Goal: Task Accomplishment & Management: Manage account settings

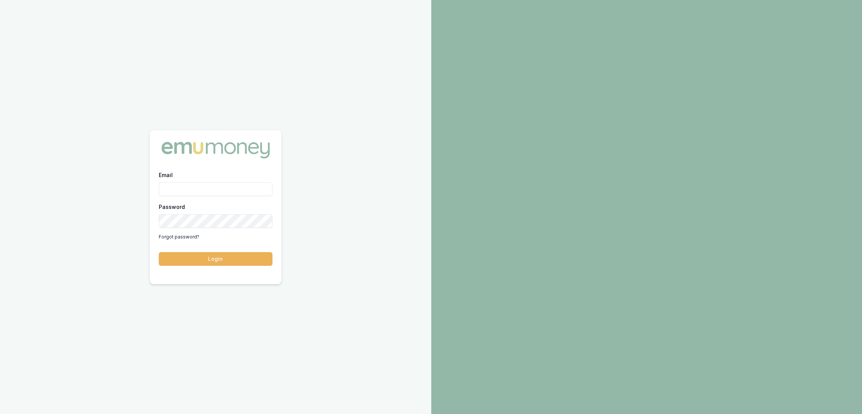
click at [201, 188] on input "Email" at bounding box center [216, 189] width 114 height 14
type input "robyn.adams@emumoney.com.au"
click at [227, 265] on button "Login" at bounding box center [216, 259] width 114 height 14
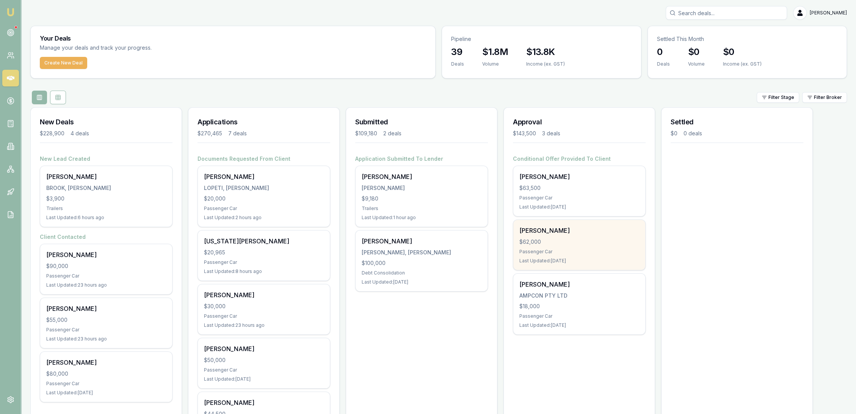
click at [546, 234] on div "Roy Batt" at bounding box center [579, 230] width 120 height 9
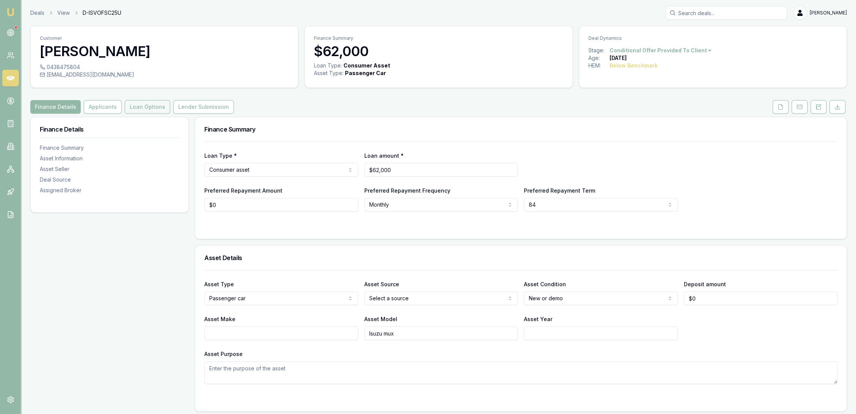
click at [142, 103] on button "Loan Options" at bounding box center [147, 107] width 45 height 14
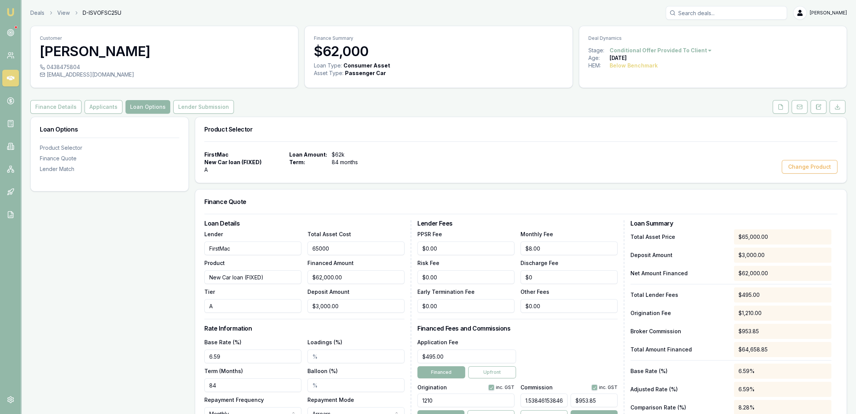
drag, startPoint x: 346, startPoint y: 248, endPoint x: 308, endPoint y: 249, distance: 38.7
click at [308, 249] on input "65000" at bounding box center [355, 248] width 97 height 14
type input "6"
type input "$0.00"
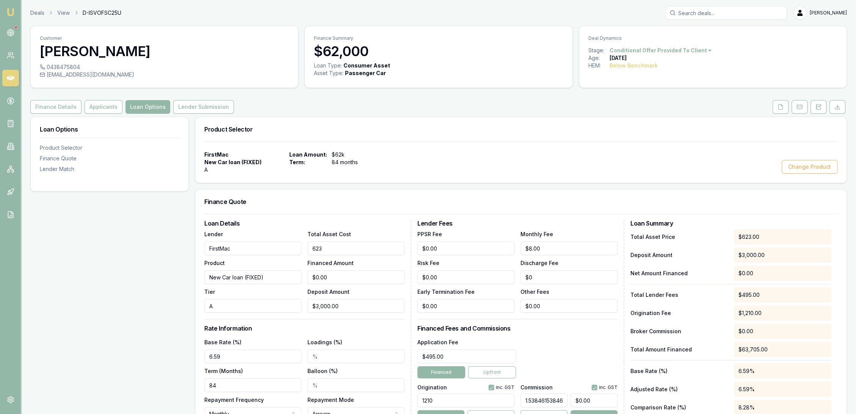
type input "6230"
type input "$3,230.00"
type input "$49.69"
type input "62300"
type input "$59,300.00"
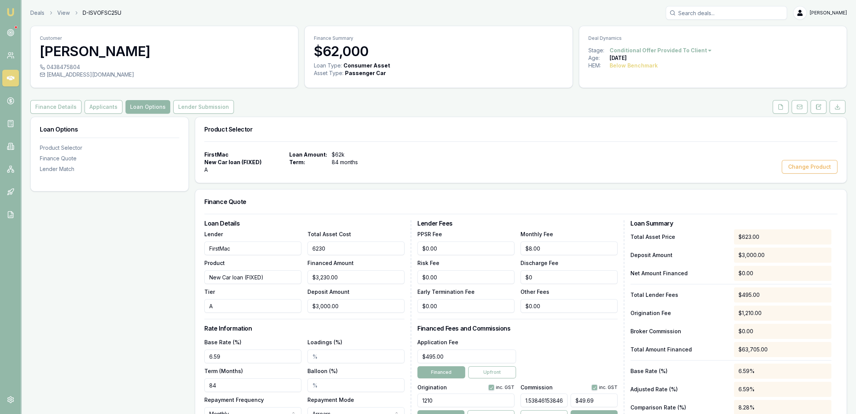
type input "$912.31"
type input "$62,300.00"
type input "3000"
drag, startPoint x: 343, startPoint y: 306, endPoint x: 282, endPoint y: 309, distance: 60.3
click at [285, 310] on div "Lender FirstMac Product New Car loan (FIXED) Tier A Total Asset Cost $62,300.00…" at bounding box center [304, 270] width 200 height 83
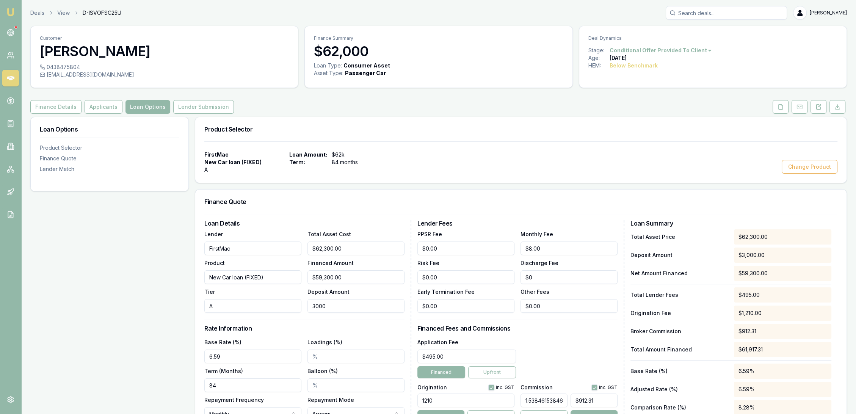
type input "$62,297.00"
type input "3"
type input "$958.42"
type input "$62,270.00"
type input "30"
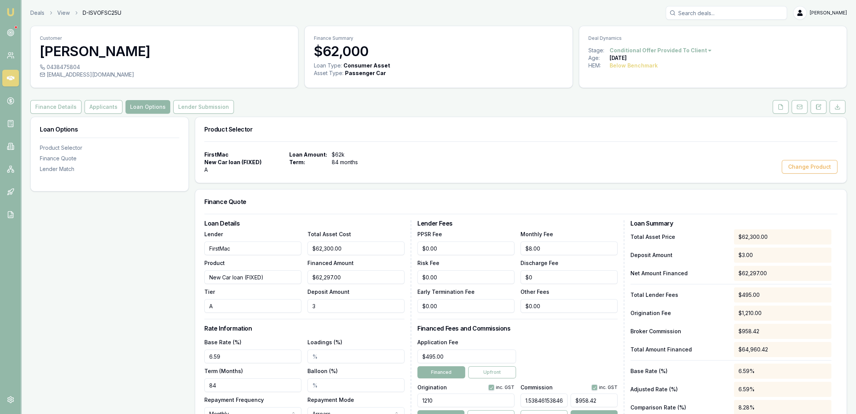
type input "$958.00"
type input "$62,000.00"
type input "300"
type input "$953.85"
type input "$300.00"
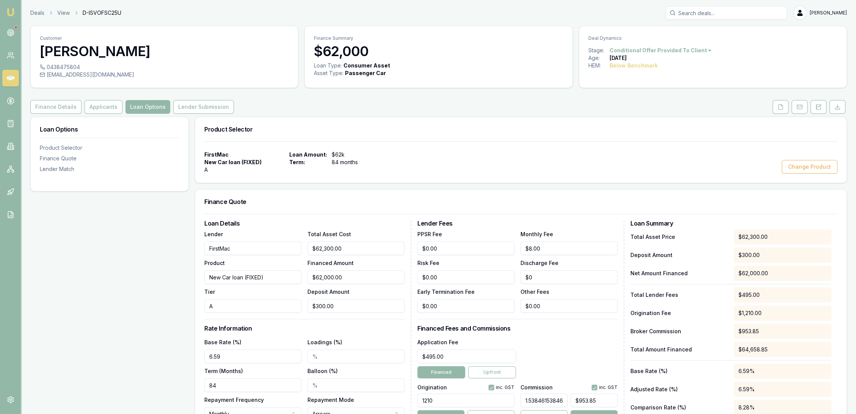
click at [278, 322] on div "Loan Details Lender FirstMac Product New Car loan (FIXED) Tier A Total Asset Co…" at bounding box center [307, 338] width 207 height 236
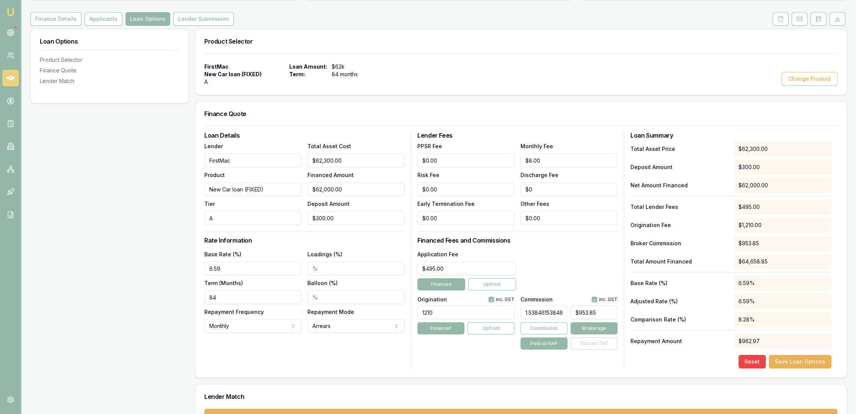
scroll to position [119, 0]
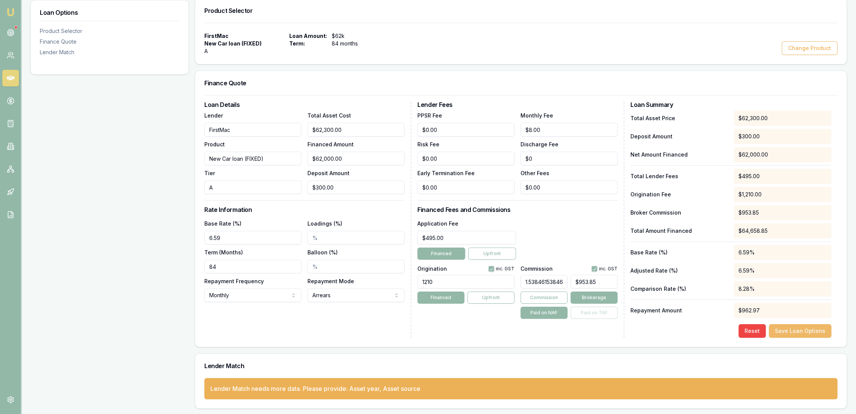
click at [803, 331] on button "Save Loan Options" at bounding box center [800, 331] width 63 height 14
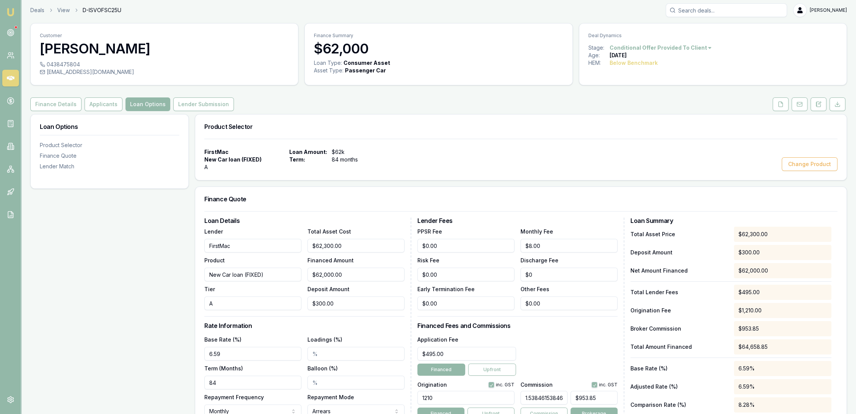
scroll to position [0, 0]
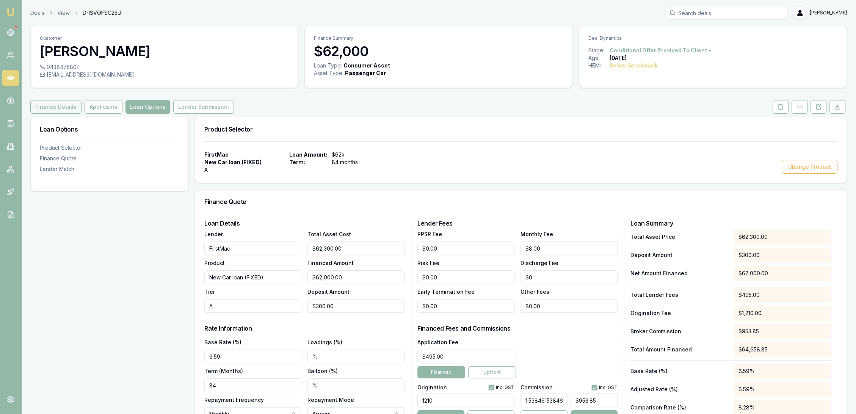
click at [57, 103] on button "Finance Details" at bounding box center [55, 107] width 51 height 14
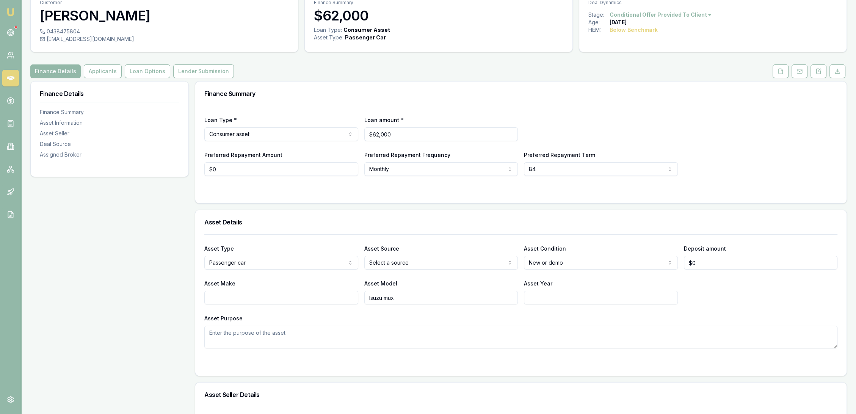
scroll to position [84, 0]
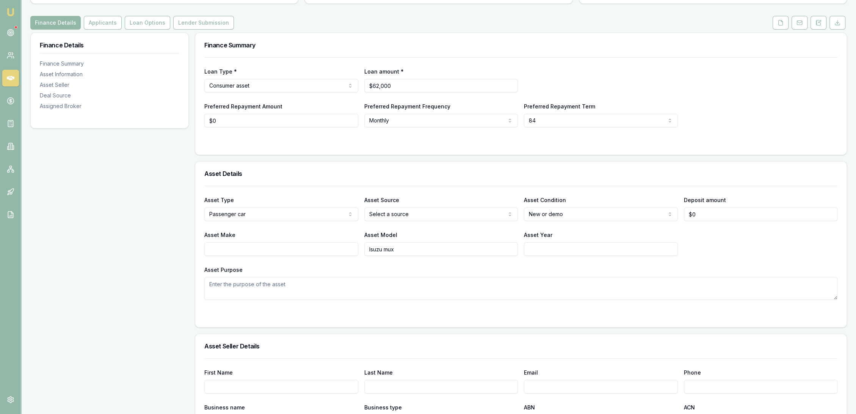
click at [403, 213] on html "Emu Broker Deals View D-ISVOFSC25U Robyn Adams Toggle Menu Customer Roy Batt 04…" at bounding box center [428, 123] width 856 height 414
click at [322, 246] on input "Asset Make" at bounding box center [281, 249] width 154 height 14
type input "Ford"
type input "Everest"
click at [549, 250] on input "Asset Year" at bounding box center [601, 249] width 154 height 14
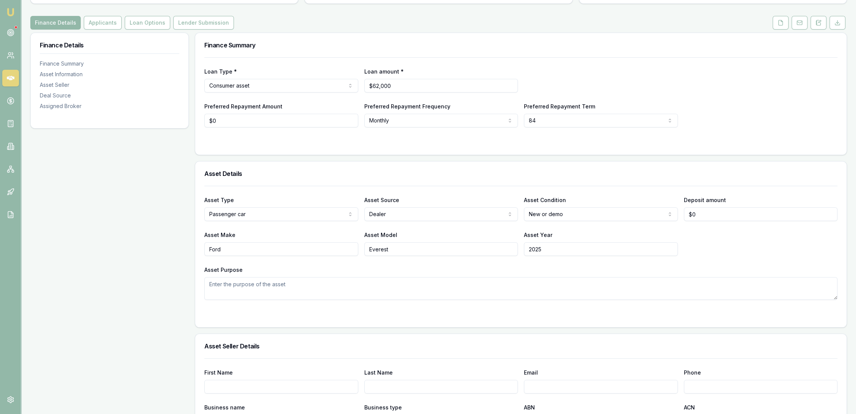
type input "2025"
click at [262, 283] on textarea "Asset Purpose" at bounding box center [520, 288] width 633 height 23
type textarea "C"
type textarea "personal transportation"
click at [249, 121] on input "0" at bounding box center [281, 121] width 154 height 14
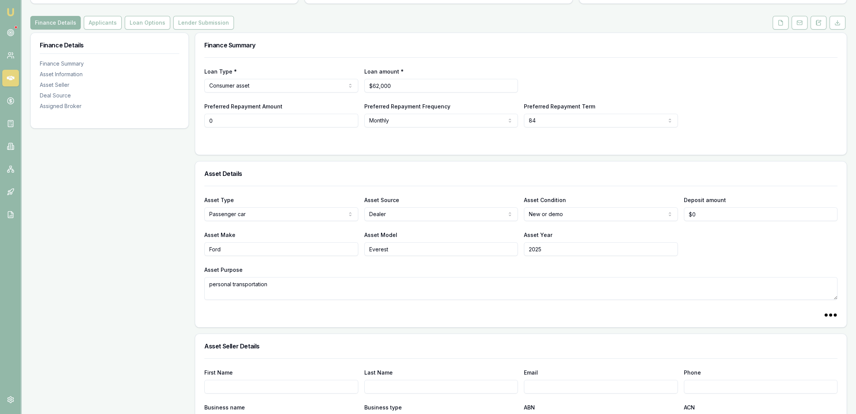
drag, startPoint x: 236, startPoint y: 121, endPoint x: 165, endPoint y: 128, distance: 71.7
click at [165, 128] on div "Finance Details Finance Summary Asset Information Asset Seller Deal Source Assi…" at bounding box center [438, 384] width 816 height 702
type input "$3,000"
select select "WEEKLY"
click at [252, 123] on input "3000" at bounding box center [281, 121] width 154 height 14
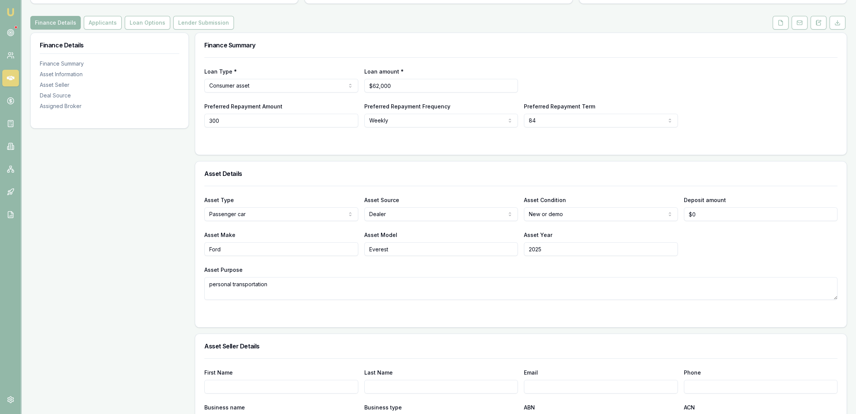
type input "$300"
click at [254, 137] on form "Loan Type * Consumer asset Consumer loan Consumer asset Commercial loan Commerc…" at bounding box center [520, 101] width 633 height 88
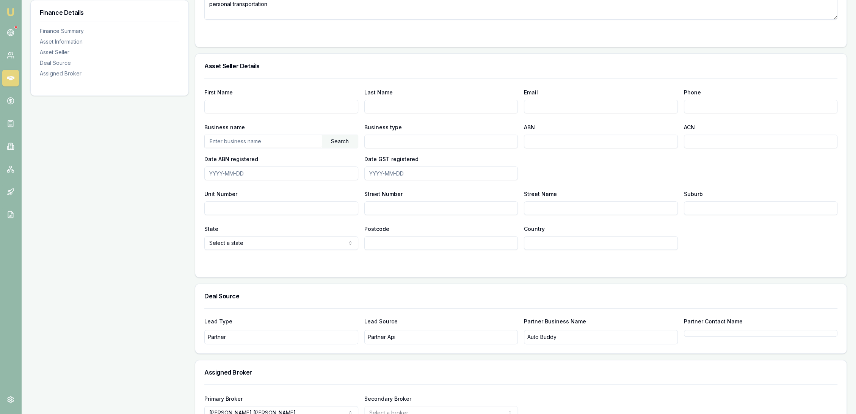
scroll to position [379, 0]
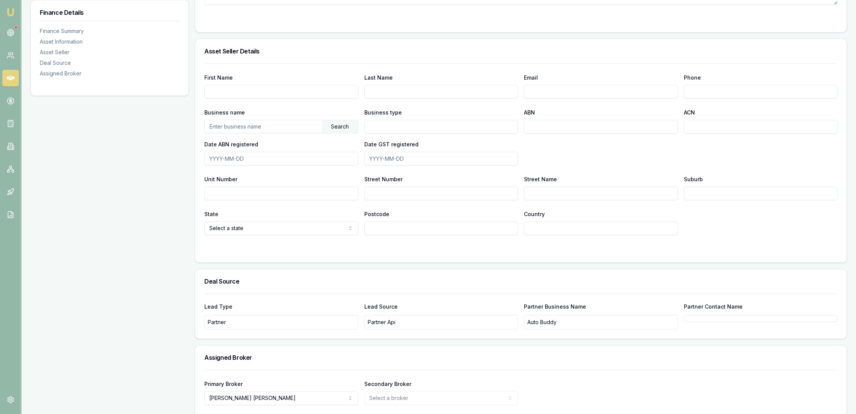
click at [275, 92] on input "First Name" at bounding box center [281, 92] width 154 height 14
type input "Benjamin"
type input "Wakefield"
type input "benw@wangaramg.com.au"
type input "0410 959 760"
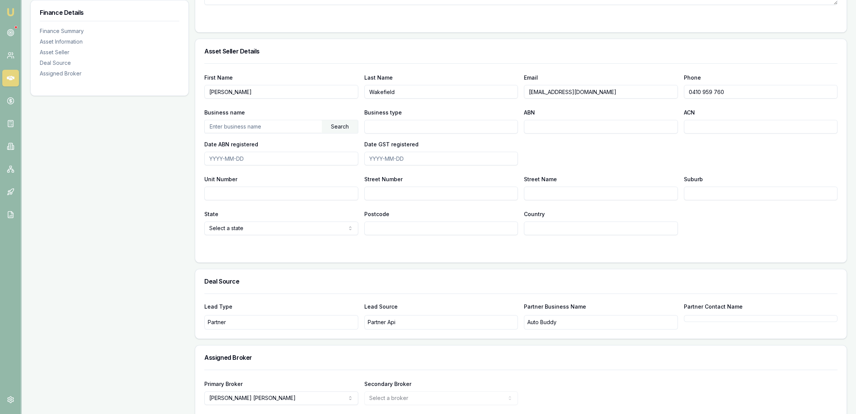
click at [297, 127] on input "text" at bounding box center [263, 126] width 117 height 12
click at [333, 126] on div "Search" at bounding box center [340, 126] width 36 height 13
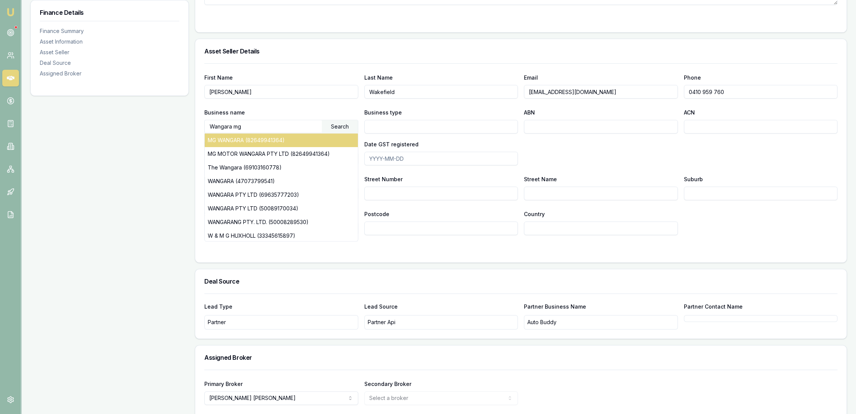
click at [262, 143] on div "MG WANGARA (82649941364)" at bounding box center [281, 140] width 153 height 14
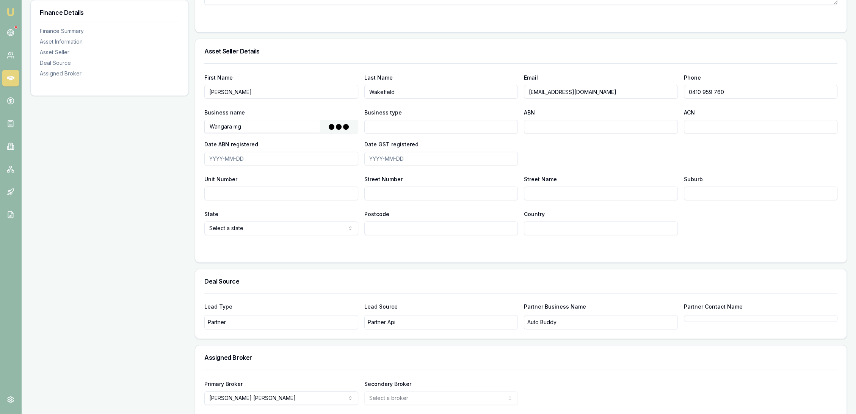
type input "MG MOTOR WANGARA PTY LTD"
type input "Australian Private Company"
type input "82649941364"
type input "649941364"
type input "2021-05-04"
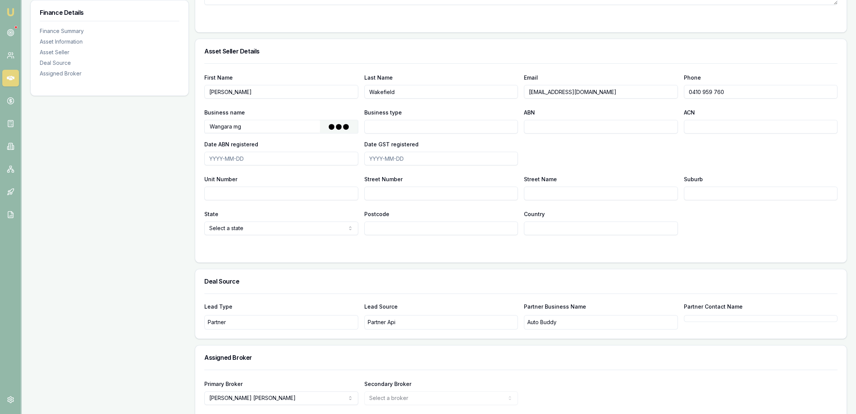
type input "2021-05-04"
click at [397, 191] on input "Street Number" at bounding box center [441, 193] width 154 height 14
type input "0"
type input "20"
type input "Motor Parade"
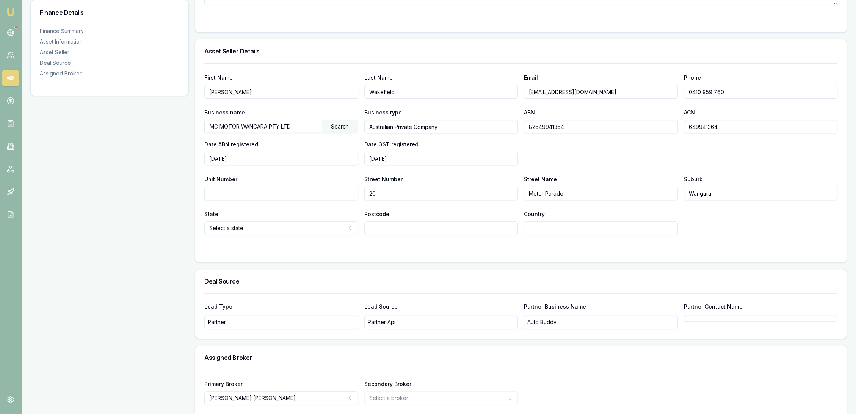
type input "Wangara"
select select "WA"
type input "6065"
type input "a"
type input "AU"
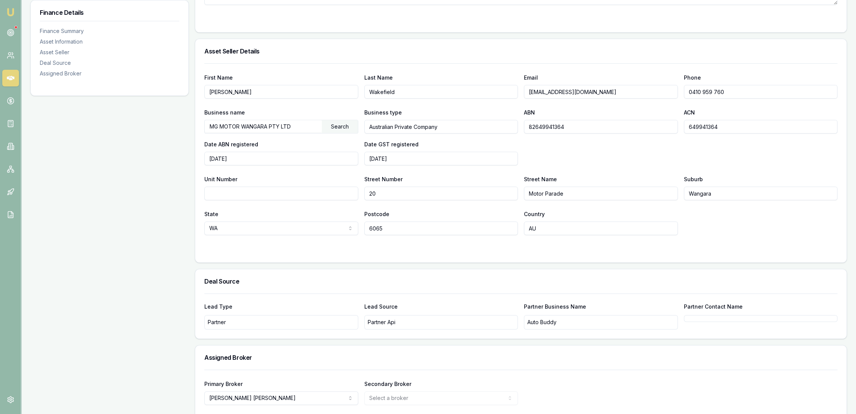
click at [725, 224] on div "State WA NSW VIC QLD SA WA TAS NT ACT Postcode 6065 Country AU" at bounding box center [520, 222] width 633 height 26
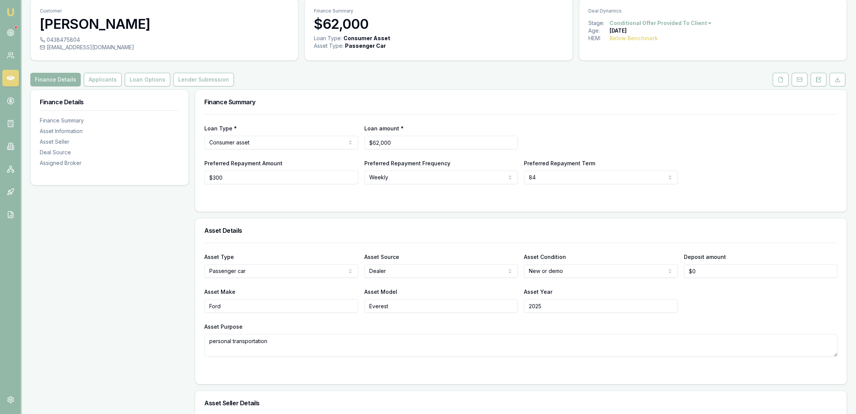
scroll to position [0, 0]
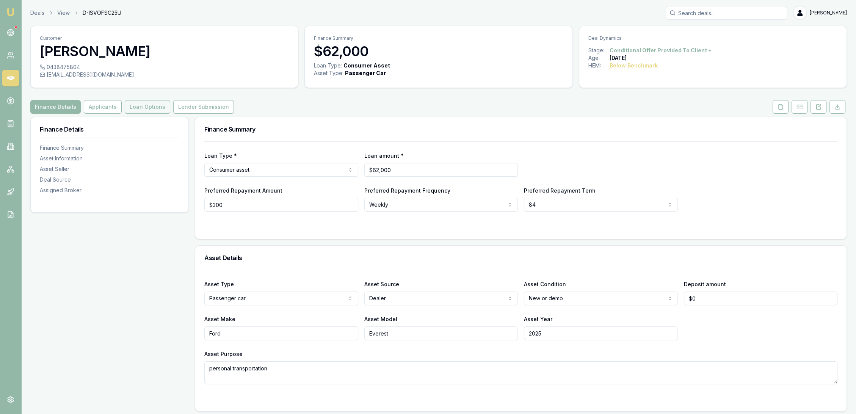
click at [144, 106] on button "Loan Options" at bounding box center [147, 107] width 45 height 14
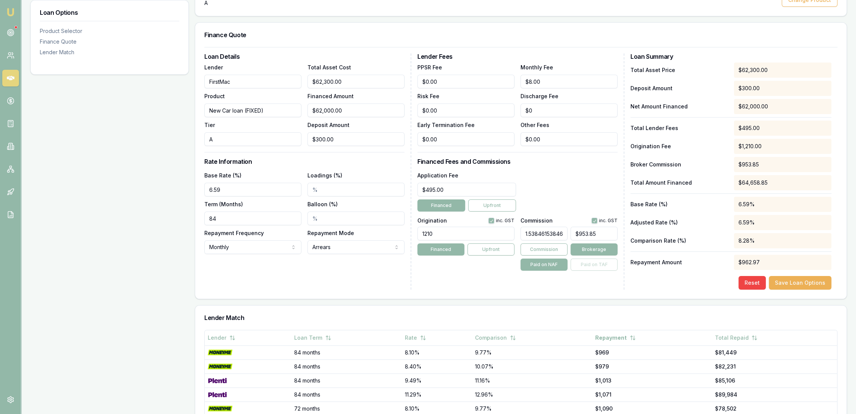
scroll to position [174, 0]
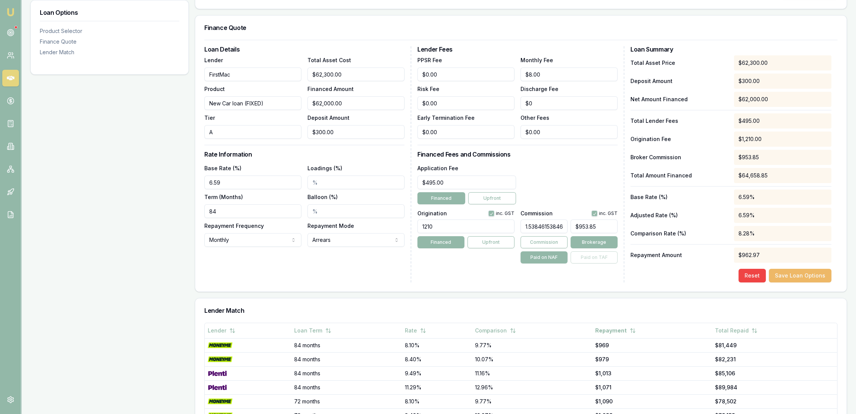
click at [794, 276] on button "Save Loan Options" at bounding box center [800, 276] width 63 height 14
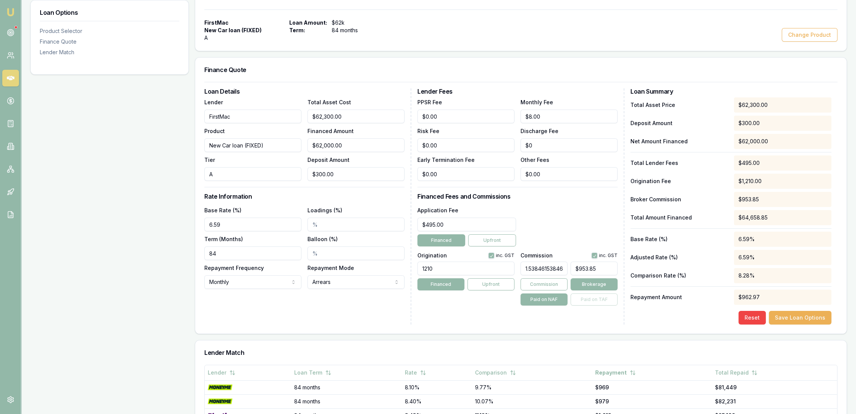
scroll to position [0, 0]
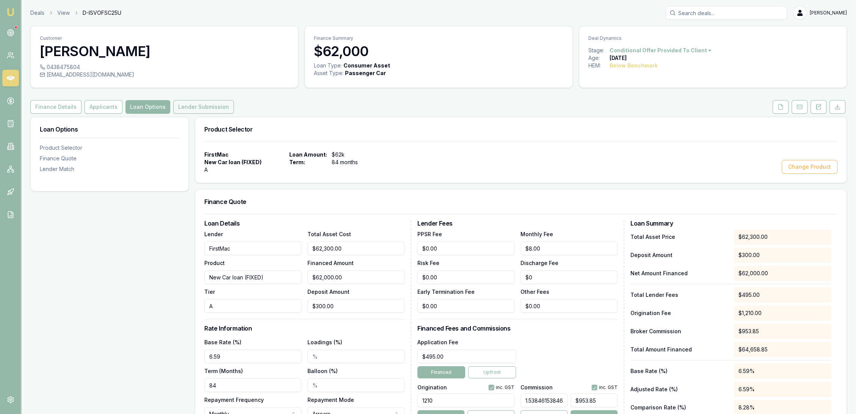
click at [188, 108] on button "Lender Submission" at bounding box center [203, 107] width 61 height 14
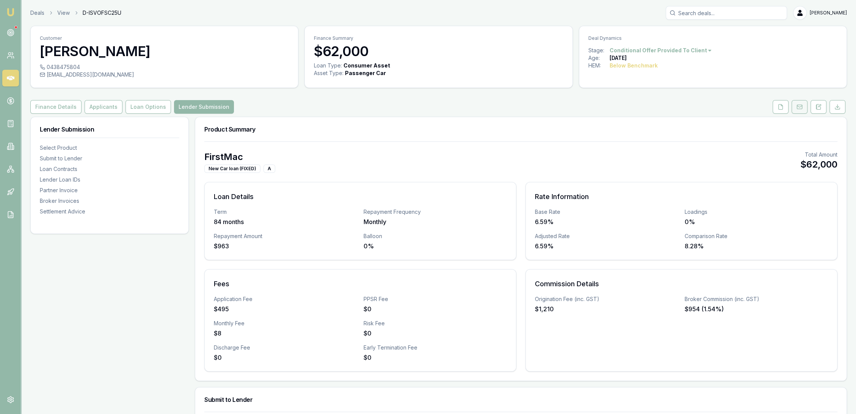
click at [803, 105] on button at bounding box center [799, 107] width 16 height 14
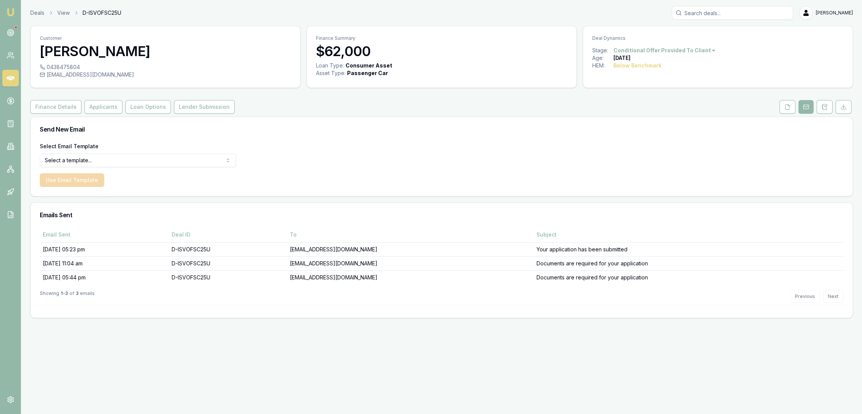
click at [85, 158] on html "Emu Broker Deals View D-ISVOFSC25U Robyn Adams Toggle Menu Customer Roy Batt 04…" at bounding box center [431, 207] width 862 height 414
click at [74, 181] on button "Use Email Template" at bounding box center [72, 180] width 64 height 14
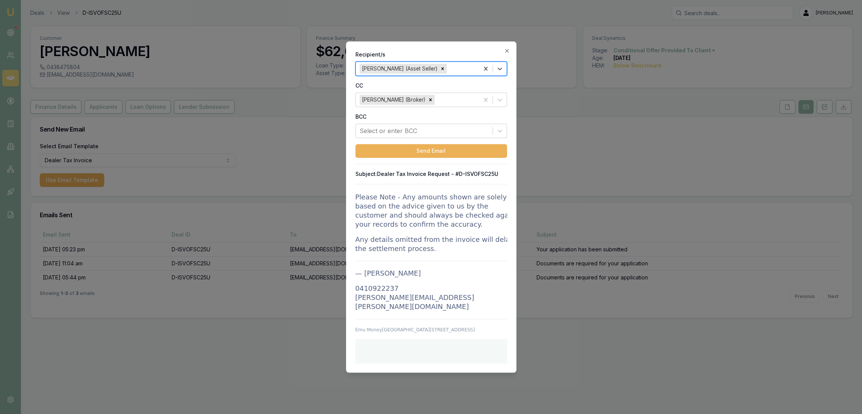
scroll to position [1013, 0]
click at [450, 94] on div at bounding box center [455, 99] width 39 height 11
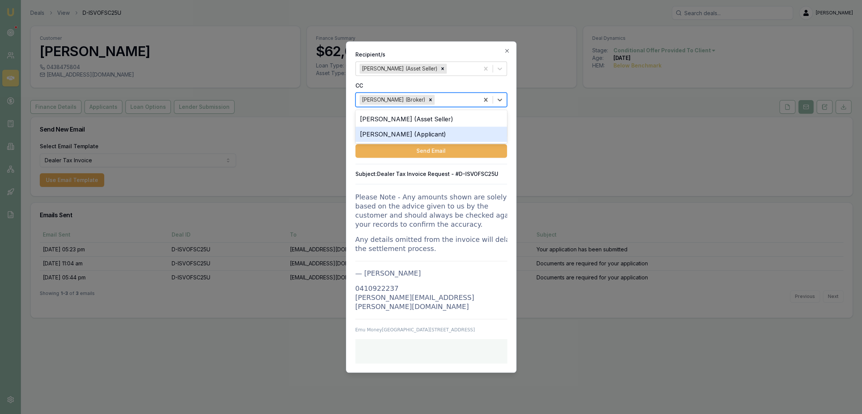
click at [402, 132] on div "Roy Batt (Applicant)" at bounding box center [431, 134] width 152 height 15
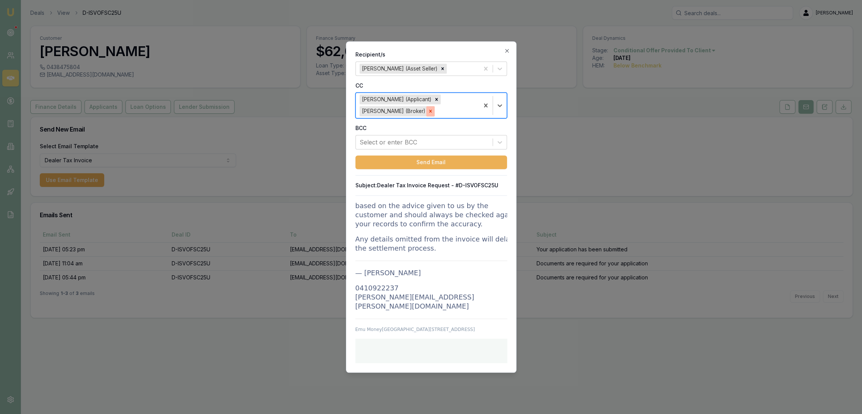
click at [428, 111] on icon "Remove Robyn Adams (Broker)" at bounding box center [430, 111] width 5 height 5
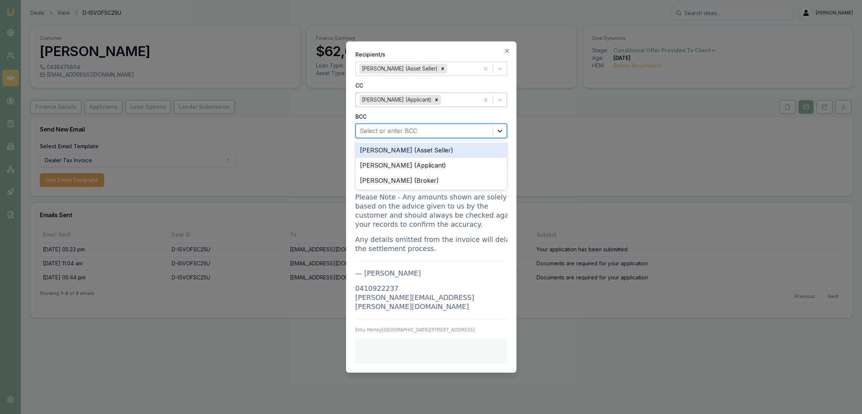
click at [505, 129] on div at bounding box center [500, 131] width 14 height 14
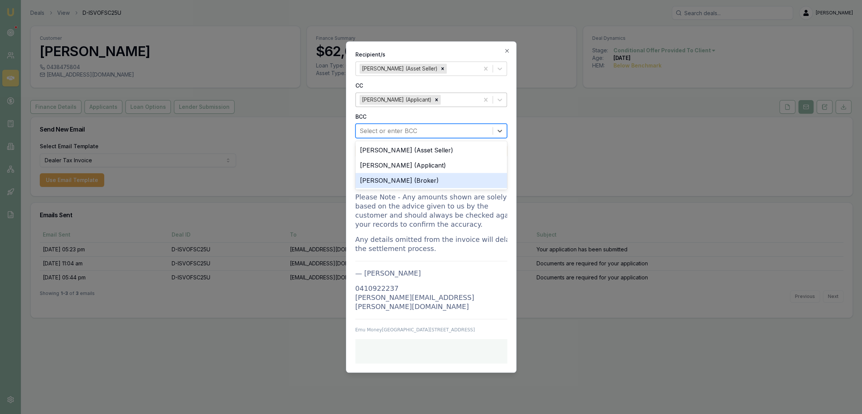
click at [407, 178] on div "Robyn Adams (Broker)" at bounding box center [431, 180] width 152 height 15
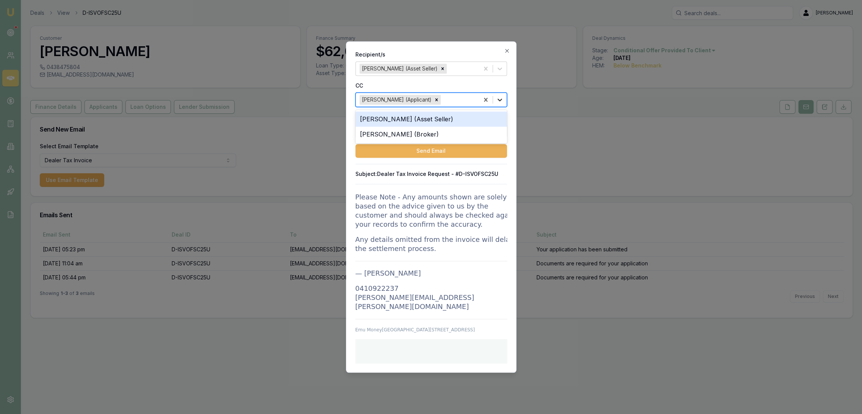
click at [500, 96] on icon at bounding box center [500, 100] width 8 height 8
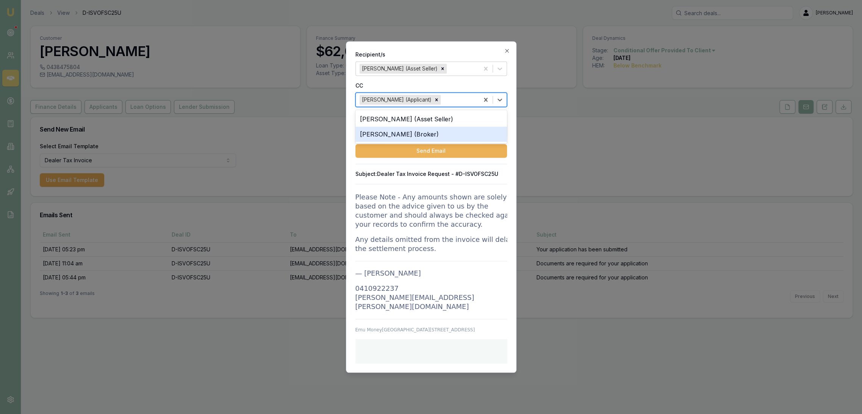
click at [415, 131] on div "Robyn Adams (Broker)" at bounding box center [431, 134] width 152 height 15
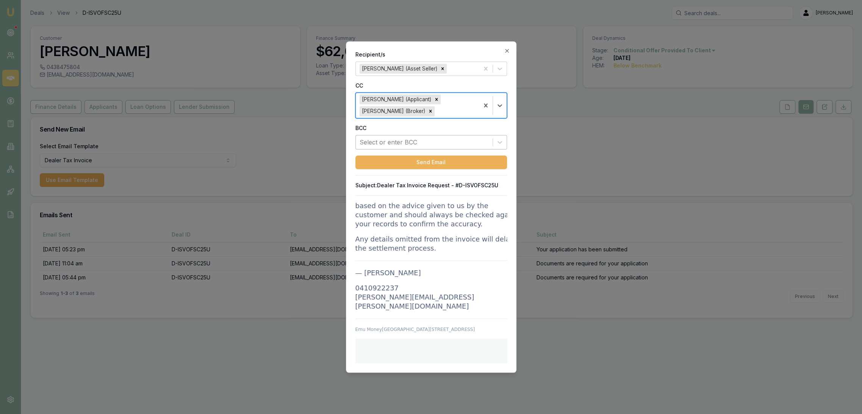
scroll to position [1139, 0]
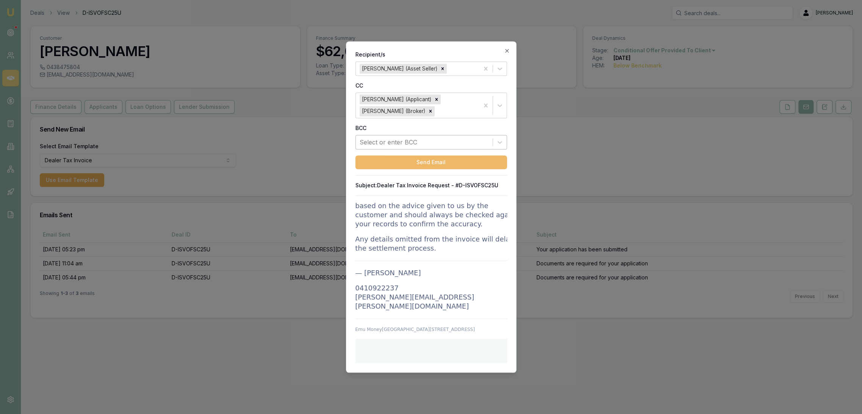
click at [416, 163] on button "Send Email" at bounding box center [431, 163] width 152 height 14
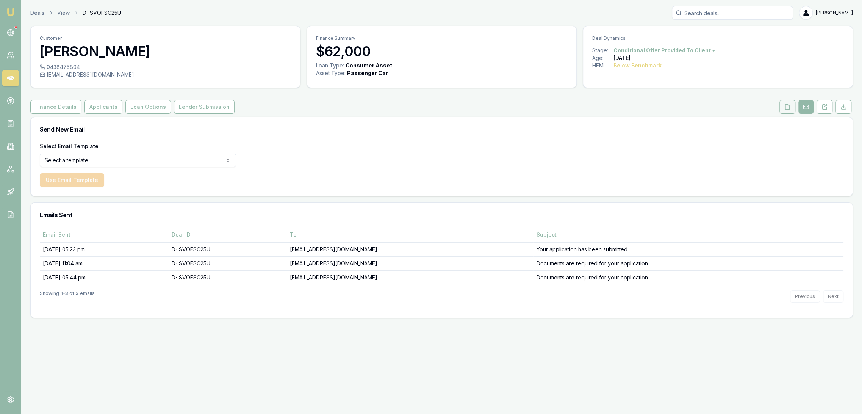
click at [794, 102] on button at bounding box center [788, 107] width 16 height 14
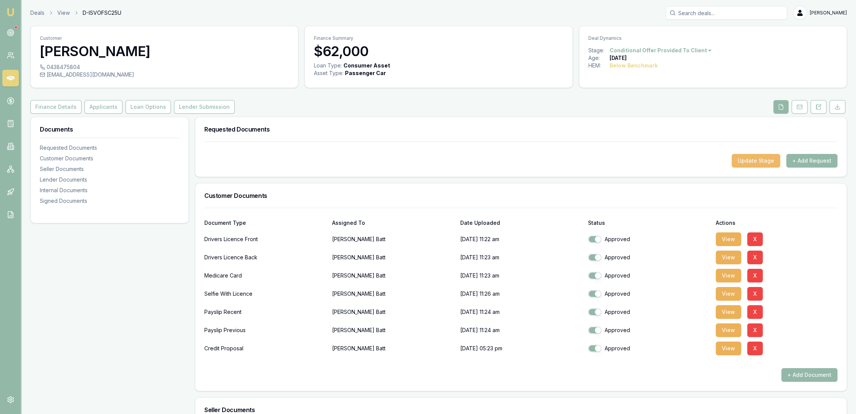
click at [749, 159] on button "Update Stage" at bounding box center [755, 161] width 49 height 14
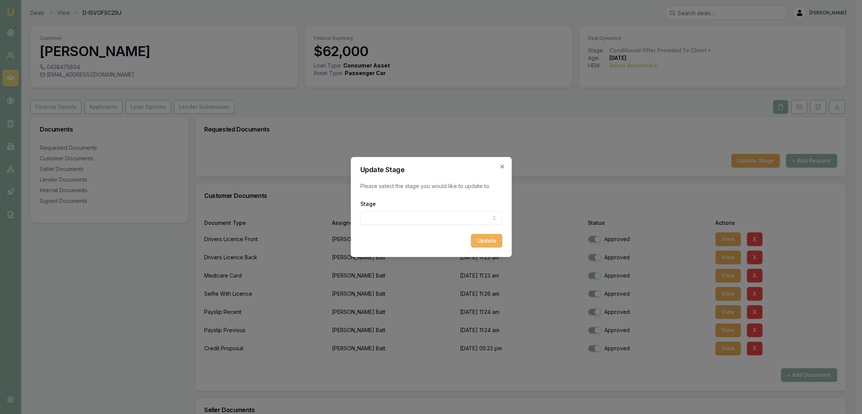
click at [485, 219] on body "Emu Broker Deals View D-ISVOFSC25U Robyn Adams Toggle Menu Customer Roy Batt 04…" at bounding box center [428, 207] width 856 height 414
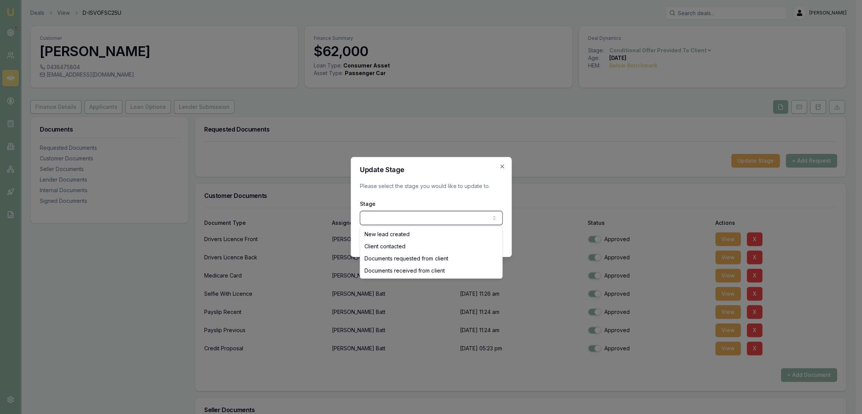
click at [500, 167] on body "Emu Broker Deals View D-ISVOFSC25U Robyn Adams Toggle Menu Customer Roy Batt 04…" at bounding box center [428, 207] width 856 height 414
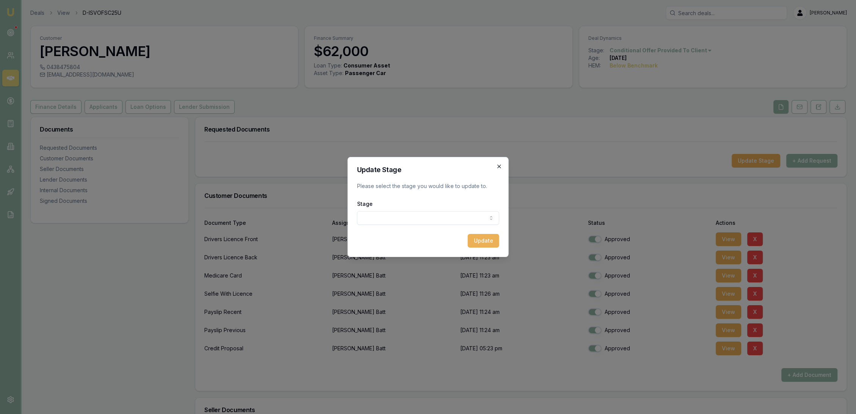
click at [499, 167] on icon "button" at bounding box center [498, 165] width 3 height 3
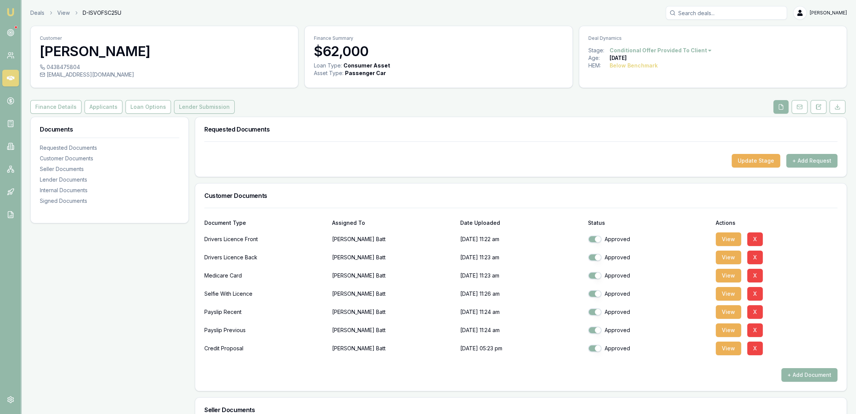
click at [211, 106] on button "Lender Submission" at bounding box center [204, 107] width 61 height 14
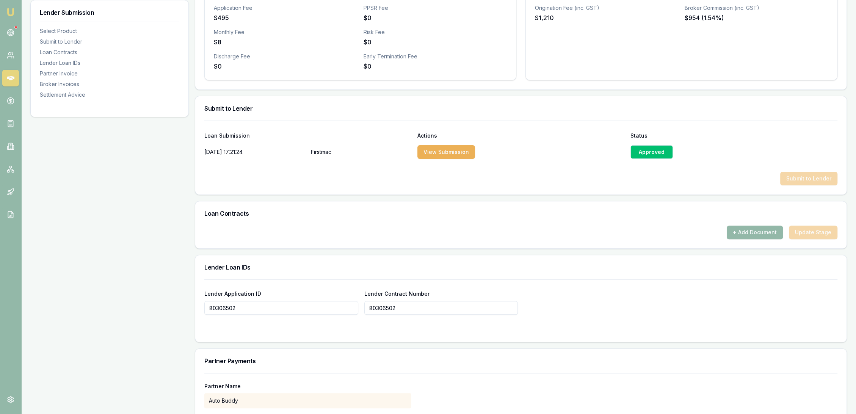
scroll to position [294, 0]
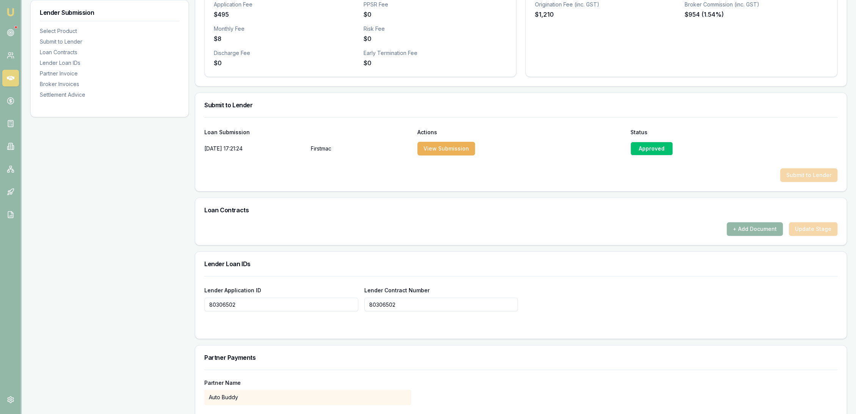
click at [654, 150] on div "Approved" at bounding box center [651, 149] width 42 height 14
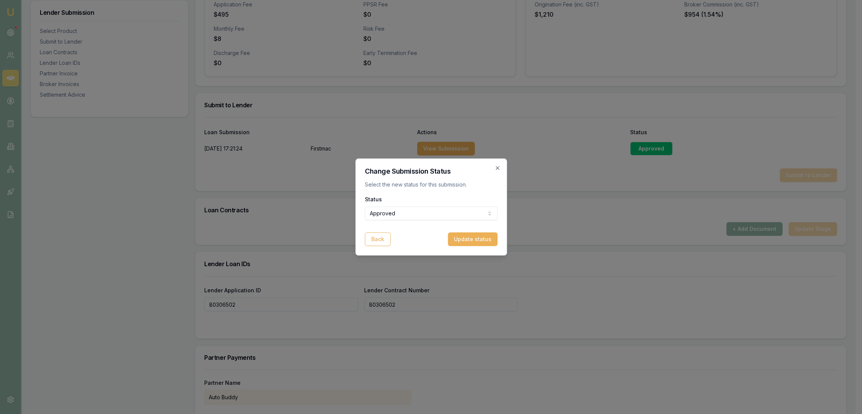
click at [495, 167] on icon "button" at bounding box center [494, 168] width 6 height 6
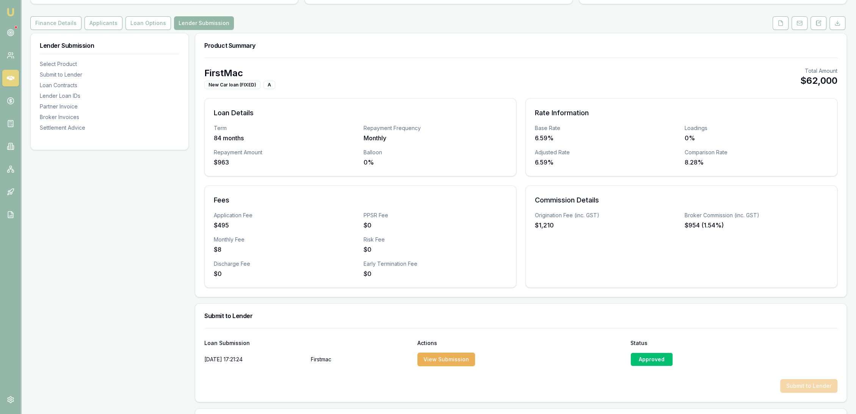
scroll to position [61, 0]
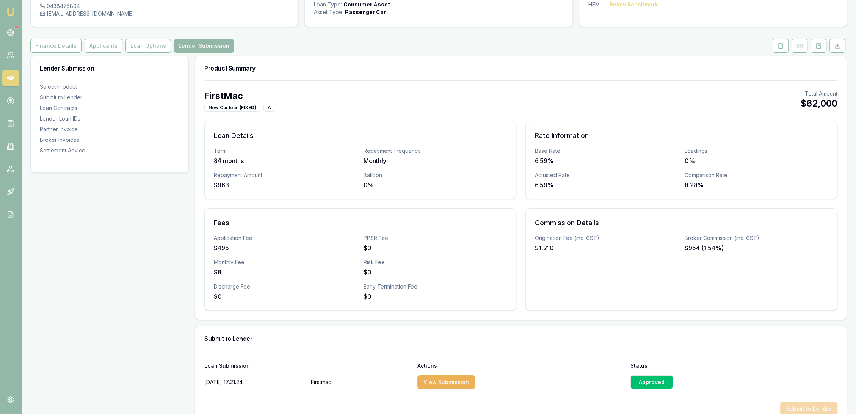
drag, startPoint x: 822, startPoint y: 45, endPoint x: 803, endPoint y: 54, distance: 20.9
click at [822, 45] on button at bounding box center [818, 46] width 16 height 14
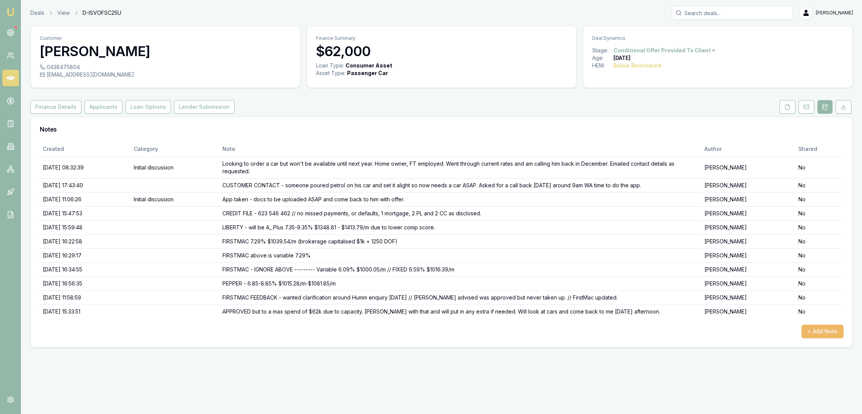
click at [826, 332] on button "+ Add Note" at bounding box center [823, 331] width 42 height 14
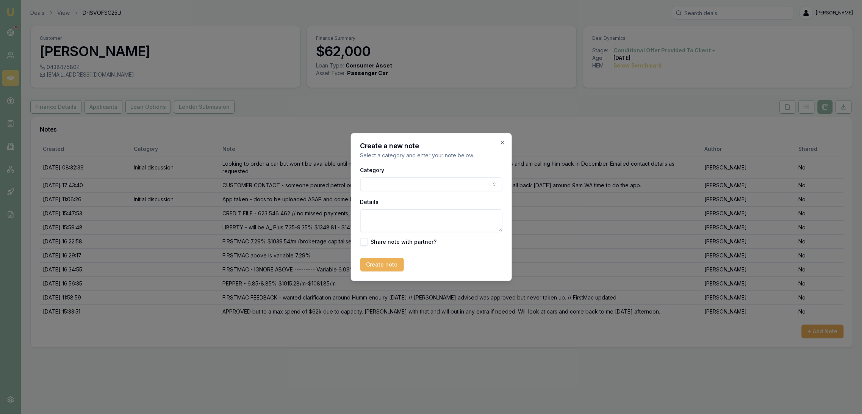
click at [395, 218] on textarea "Details" at bounding box center [431, 220] width 142 height 23
type textarea "CAR FOUND and DEALER INVOICE requested"
click at [379, 262] on button "Create note" at bounding box center [382, 265] width 44 height 14
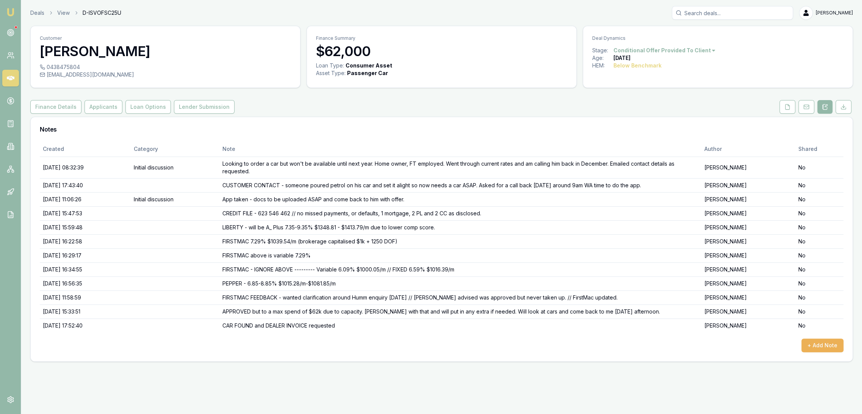
click at [710, 46] on div "Deal Dynamics" at bounding box center [717, 36] width 269 height 20
click at [708, 48] on html "Emu Broker Deals View D-ISVOFSC25U Robyn Adams Toggle Menu Customer Roy Batt 04…" at bounding box center [431, 207] width 862 height 414
click at [9, 11] on img at bounding box center [10, 12] width 9 height 9
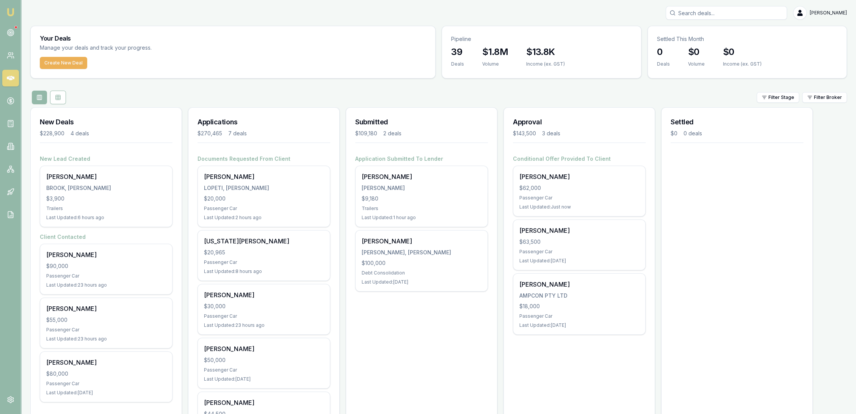
click at [11, 7] on link "Emu Broker" at bounding box center [11, 12] width 12 height 12
click at [12, 31] on circle at bounding box center [11, 33] width 4 height 4
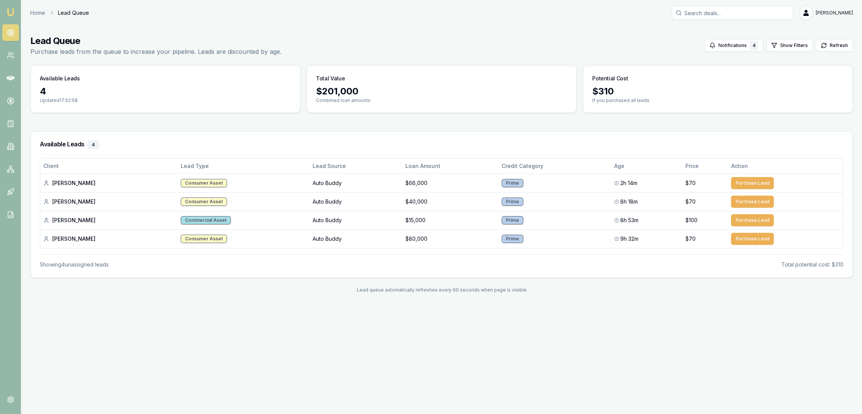
click at [10, 10] on img at bounding box center [10, 12] width 9 height 9
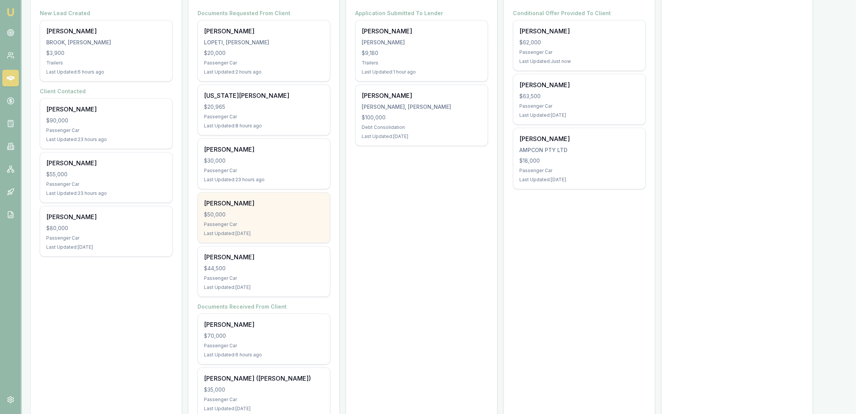
scroll to position [170, 0]
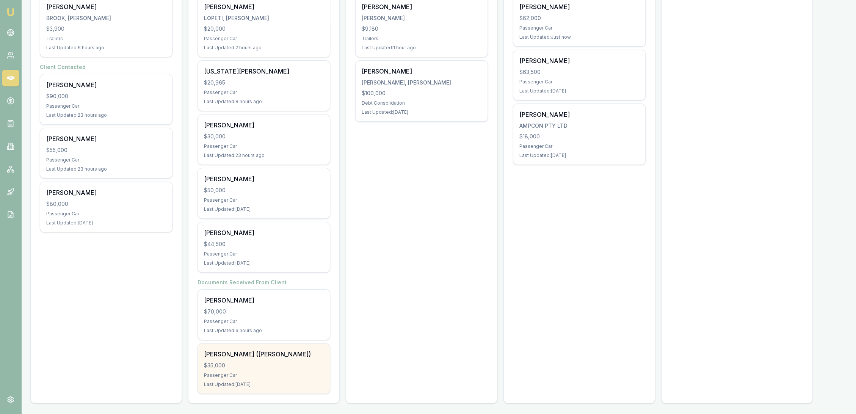
click at [238, 350] on div "[PERSON_NAME] ([PERSON_NAME])" at bounding box center [264, 353] width 120 height 9
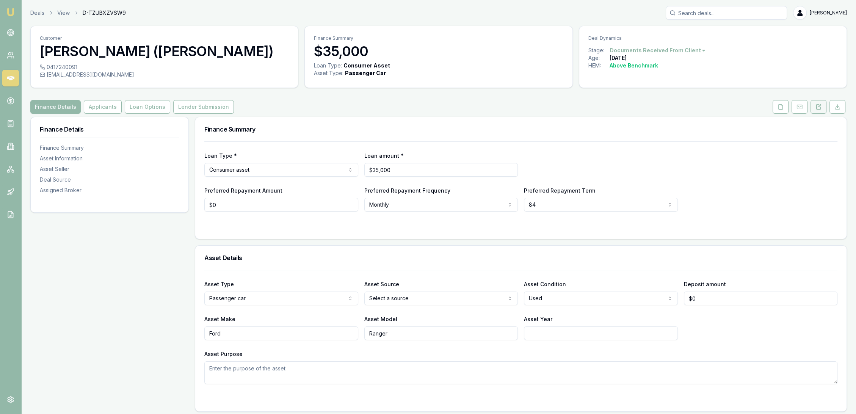
click at [815, 104] on button at bounding box center [818, 107] width 16 height 14
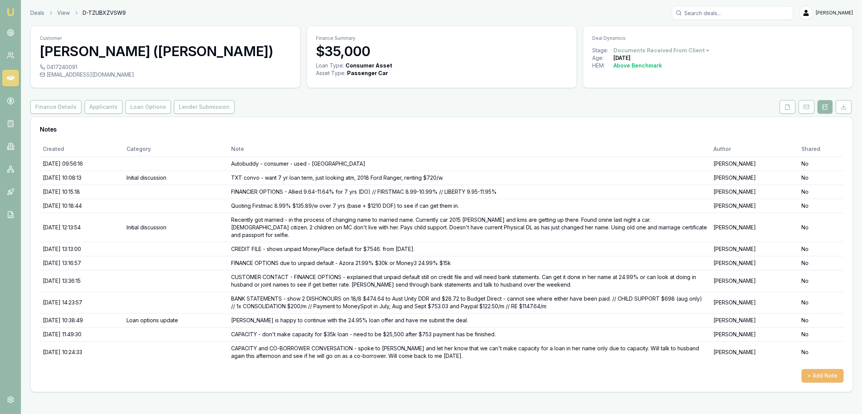
click at [824, 369] on button "+ Add Note" at bounding box center [823, 376] width 42 height 14
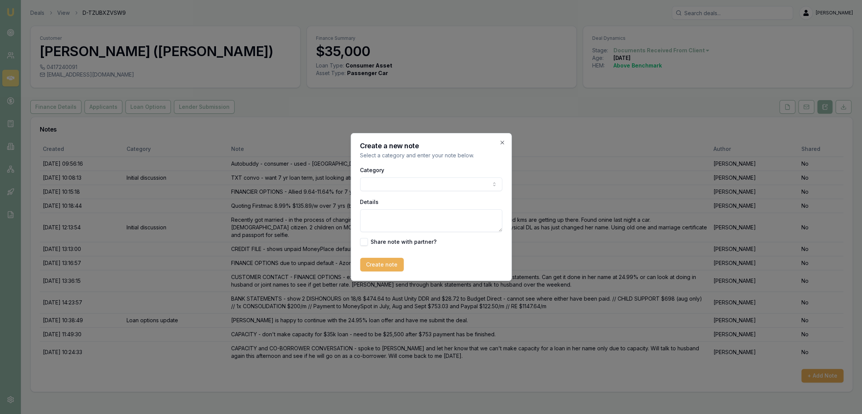
click at [387, 216] on textarea "Details" at bounding box center [431, 220] width 142 height 23
type textarea "F"
type textarea "C"
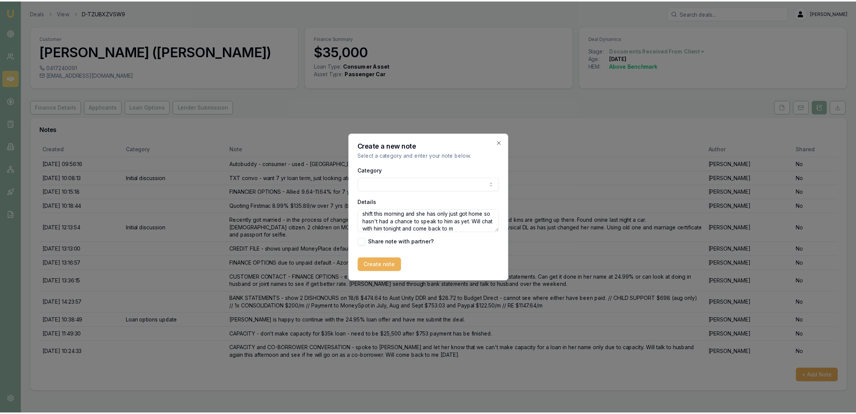
scroll to position [18, 0]
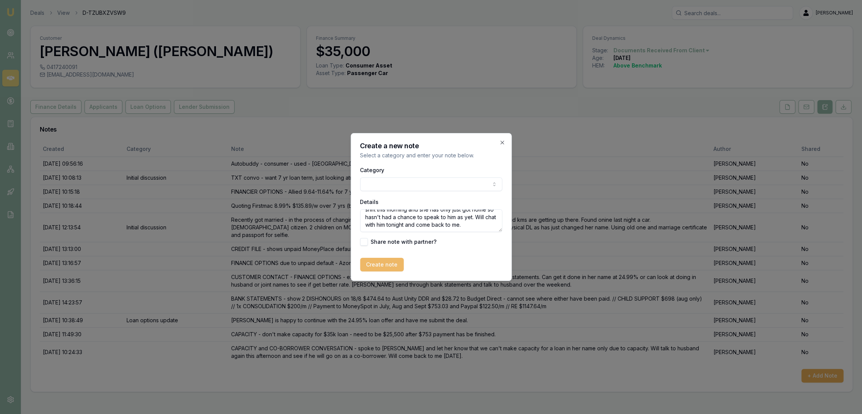
type textarea "FU JOINT APP OPTION - Husband only got off night shift this morning and she has…"
click at [378, 261] on button "Create note" at bounding box center [382, 265] width 44 height 14
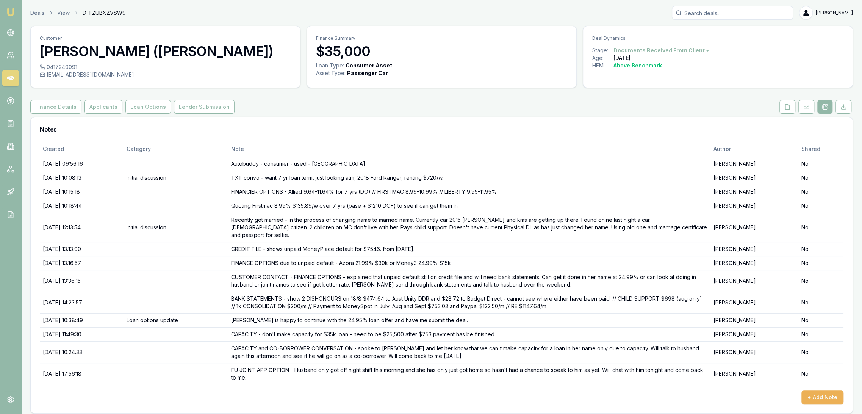
drag, startPoint x: 12, startPoint y: 13, endPoint x: 23, endPoint y: 0, distance: 16.4
click at [13, 12] on img at bounding box center [10, 12] width 9 height 9
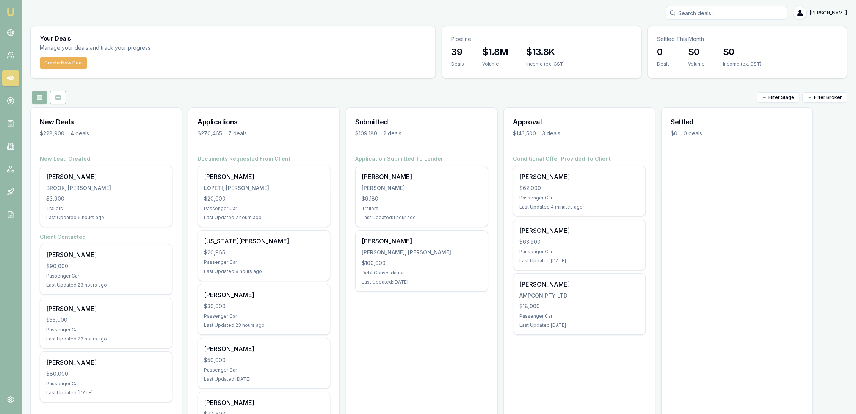
click at [749, 9] on input "Search deals" at bounding box center [725, 13] width 121 height 14
type input "wace hamilton"
click at [728, 52] on div "Select deal for Wace Hamilton" at bounding box center [726, 53] width 114 height 3
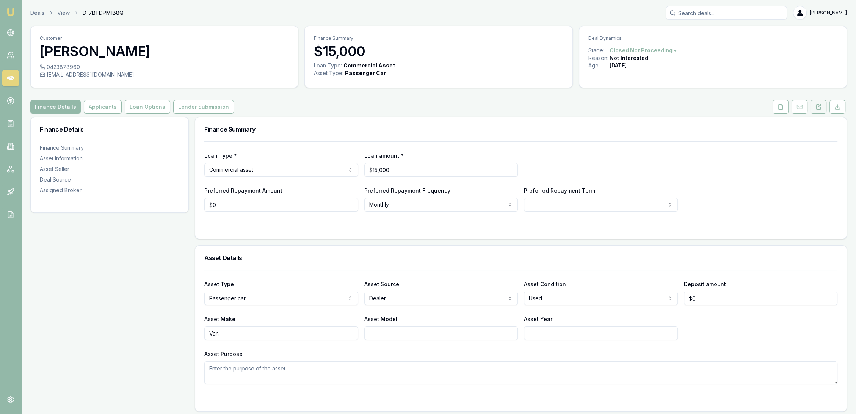
click at [819, 103] on button at bounding box center [818, 107] width 16 height 14
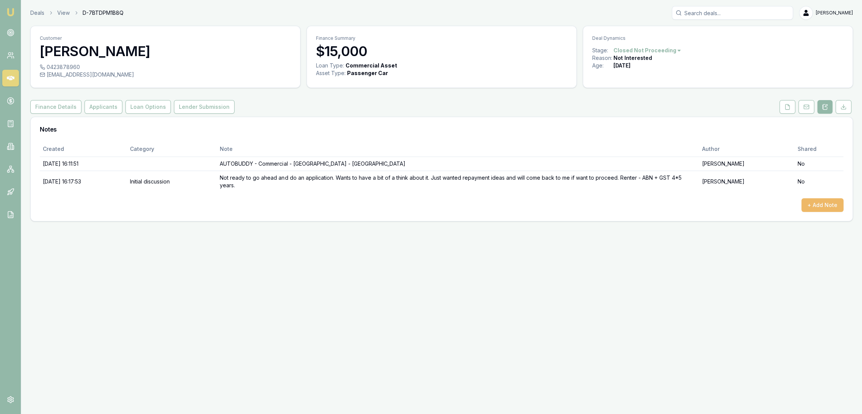
click at [817, 205] on button "+ Add Note" at bounding box center [823, 205] width 42 height 14
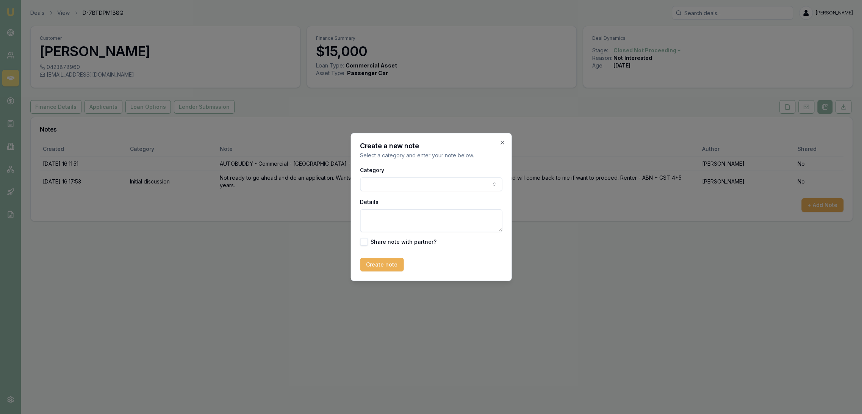
click at [430, 186] on body "Emu Broker Deals View D-7BTDPM1B8Q Robyn Adams Toggle Menu Customer Wace Hamilt…" at bounding box center [431, 207] width 862 height 414
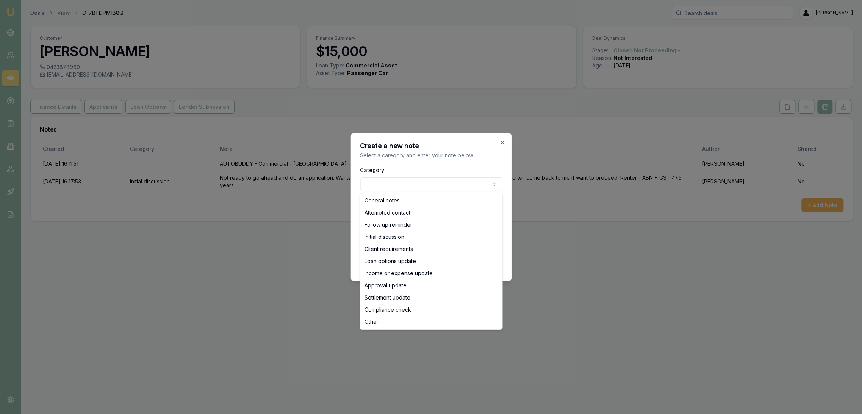
select select "ATTEMPTED_CONTACT"
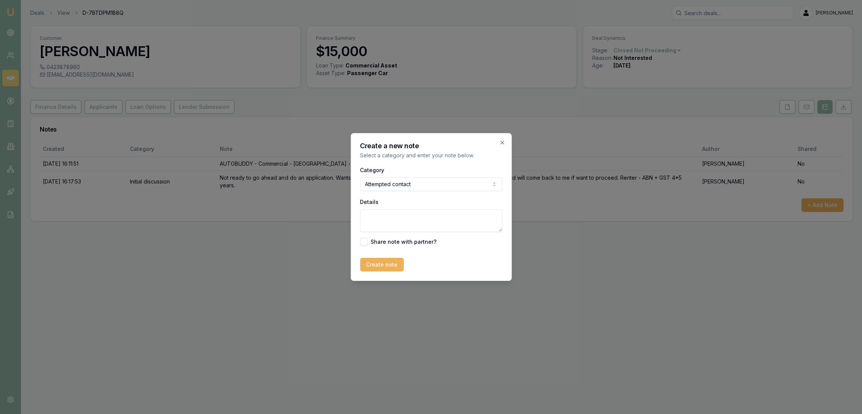
click at [396, 218] on textarea "Details" at bounding box center [431, 220] width 142 height 23
type textarea "FU closed deal - LM - sent text."
drag, startPoint x: 396, startPoint y: 266, endPoint x: 376, endPoint y: 275, distance: 21.9
click at [395, 266] on button "Create note" at bounding box center [382, 265] width 44 height 14
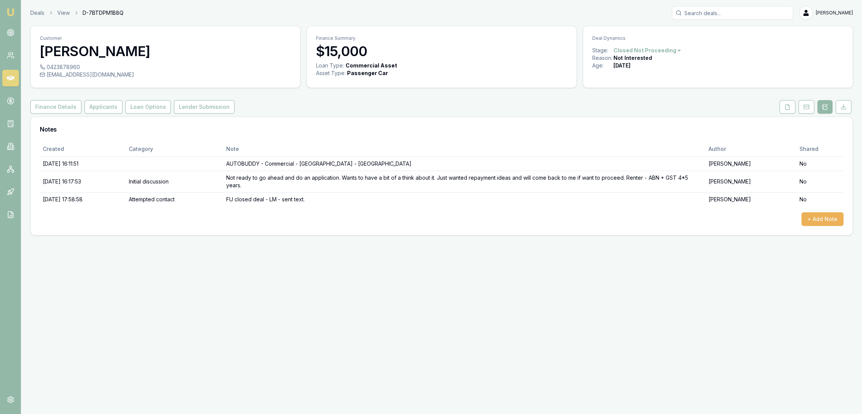
click at [11, 10] on img at bounding box center [10, 12] width 9 height 9
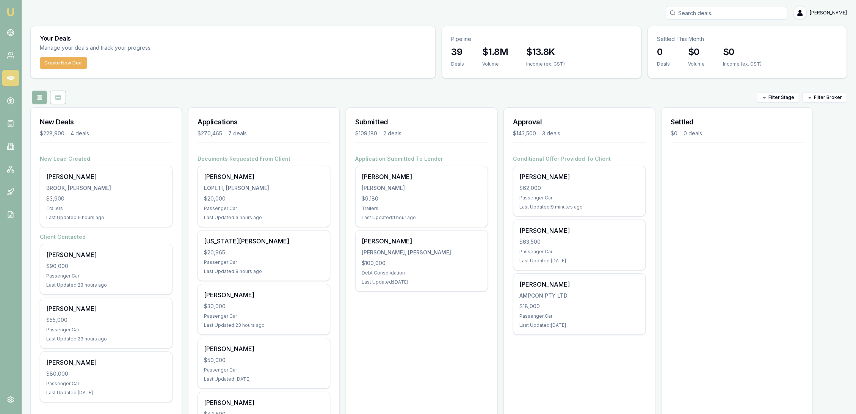
click at [720, 14] on input "Search deals" at bounding box center [725, 13] width 121 height 14
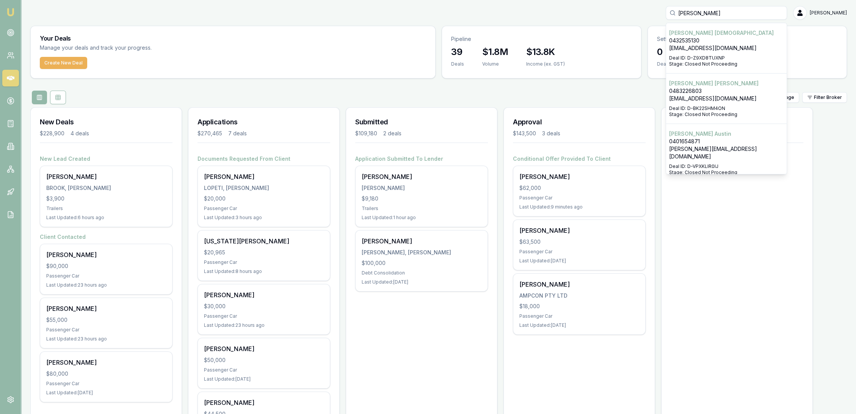
type input "william christian"
click at [719, 52] on p "williamchristian779@gmail.com" at bounding box center [726, 48] width 114 height 8
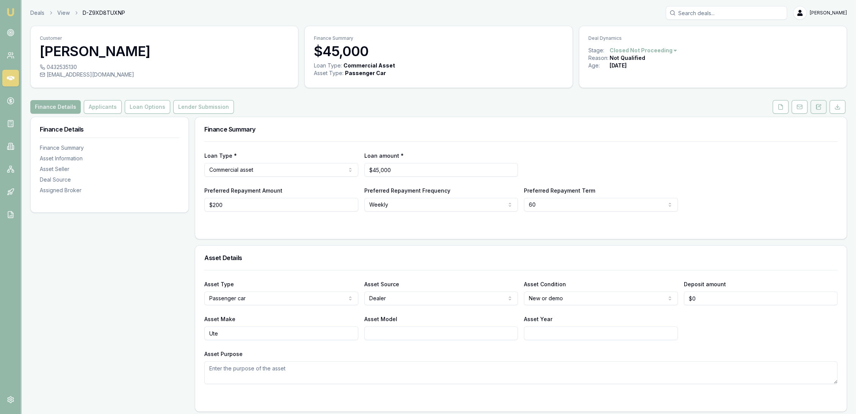
click at [821, 104] on icon at bounding box center [818, 107] width 6 height 6
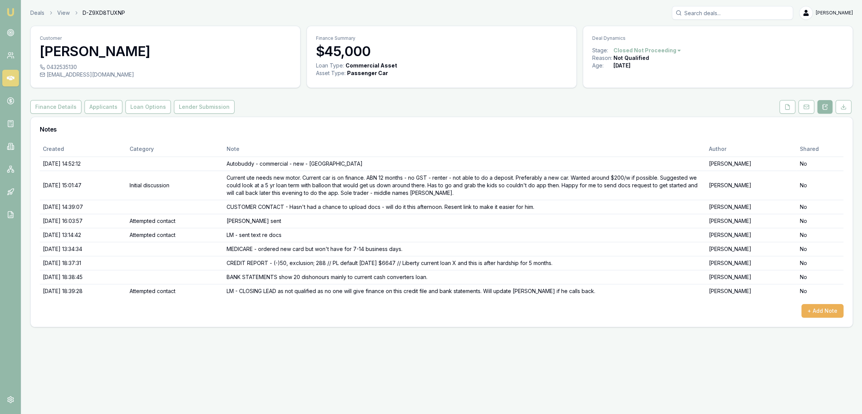
click at [748, 14] on input "Search deals" at bounding box center [732, 13] width 121 height 14
type input "samuel"
click at [733, 45] on p "masonsamuel@hotmail.com" at bounding box center [732, 48] width 114 height 8
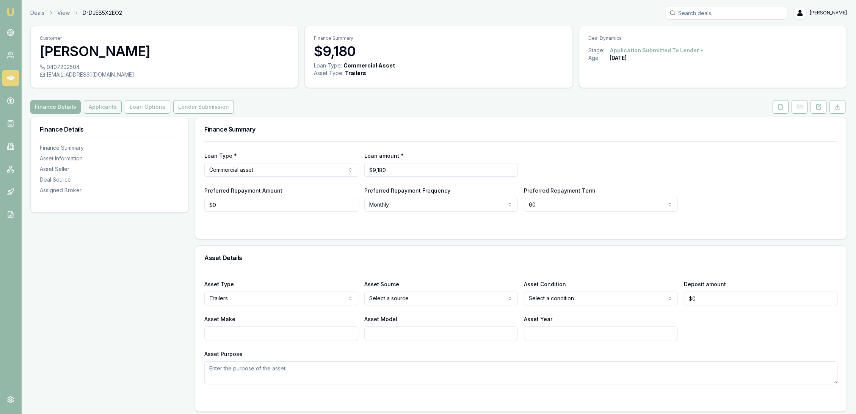
click at [101, 102] on button "Applicants" at bounding box center [103, 107] width 38 height 14
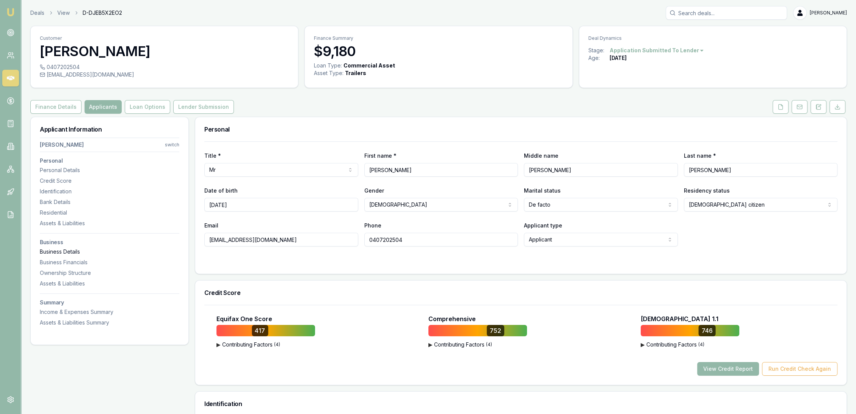
click at [52, 248] on div "Business Details" at bounding box center [109, 252] width 139 height 8
click at [778, 106] on icon at bounding box center [780, 106] width 4 height 5
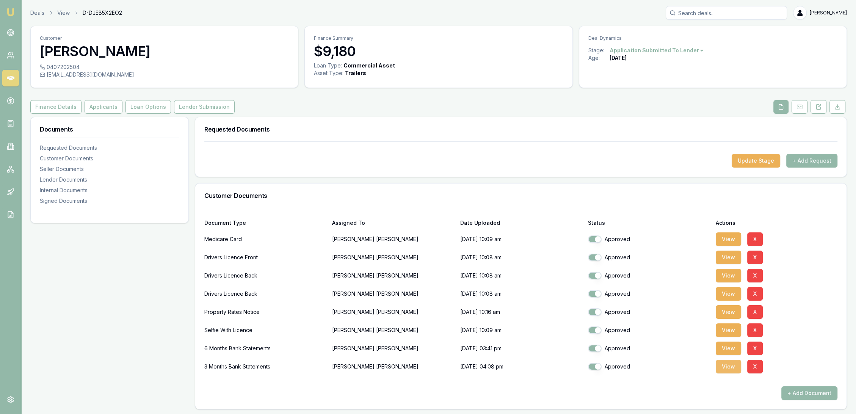
click at [731, 371] on button "View" at bounding box center [728, 367] width 25 height 14
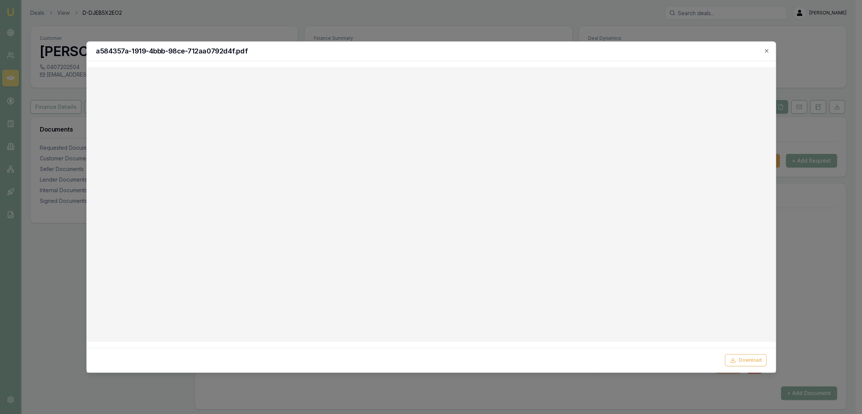
click at [628, 59] on div "a584357a-1919-4bbb-98ce-712aa0792d4f.pdf" at bounding box center [431, 51] width 689 height 19
click at [742, 364] on button "Download" at bounding box center [746, 360] width 42 height 12
click at [770, 50] on div "a584357a-1919-4bbb-98ce-712aa0792d4f.pdf" at bounding box center [431, 51] width 689 height 19
click at [766, 50] on icon "button" at bounding box center [767, 51] width 6 height 6
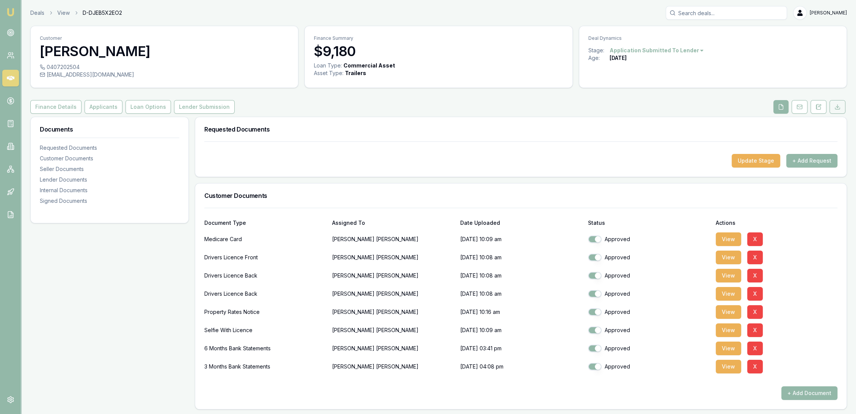
click at [840, 108] on button at bounding box center [837, 107] width 16 height 14
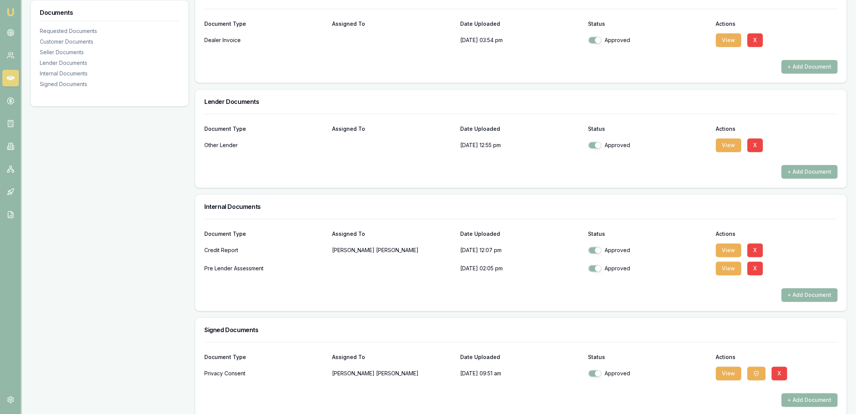
scroll to position [439, 0]
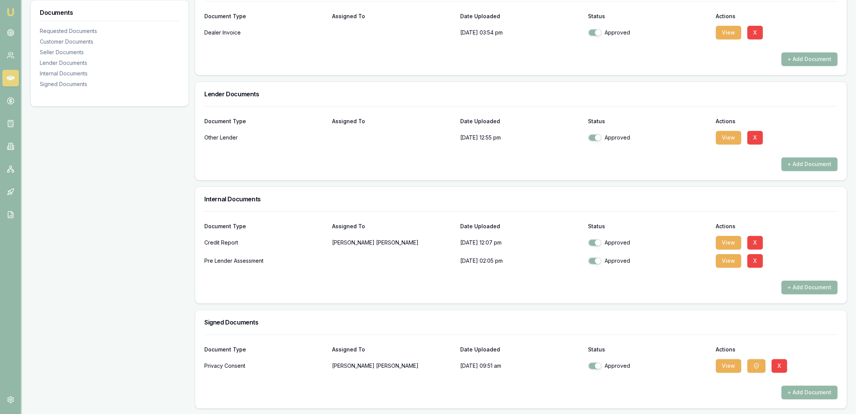
drag, startPoint x: 728, startPoint y: 366, endPoint x: 691, endPoint y: 366, distance: 36.8
click at [728, 366] on button "View" at bounding box center [728, 366] width 25 height 14
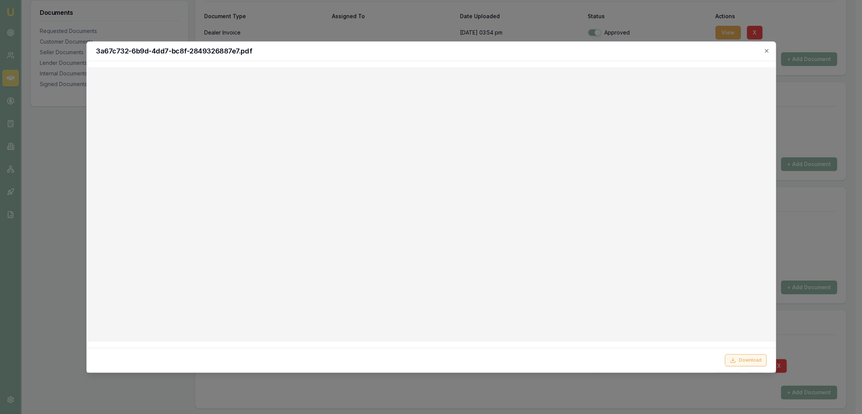
click at [749, 361] on button "Download" at bounding box center [746, 360] width 42 height 12
click at [609, 54] on h2 "3a67c732-6b9d-4dd7-bc8f-2849326887e7.pdf" at bounding box center [431, 51] width 671 height 7
click at [764, 50] on icon "button" at bounding box center [767, 51] width 6 height 6
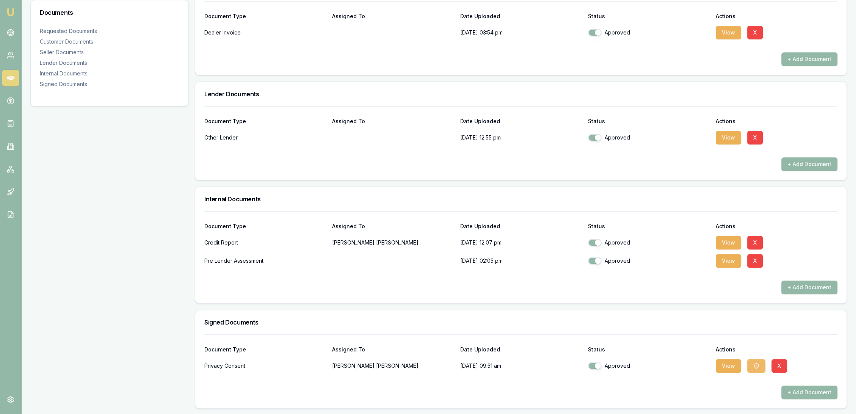
click at [755, 363] on icon "button" at bounding box center [756, 366] width 6 height 6
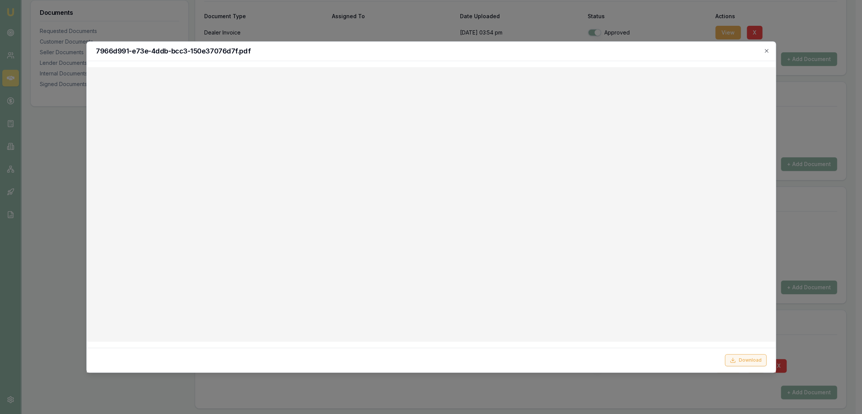
click at [745, 360] on button "Download" at bounding box center [746, 360] width 42 height 12
click at [769, 52] on icon "button" at bounding box center [767, 51] width 6 height 6
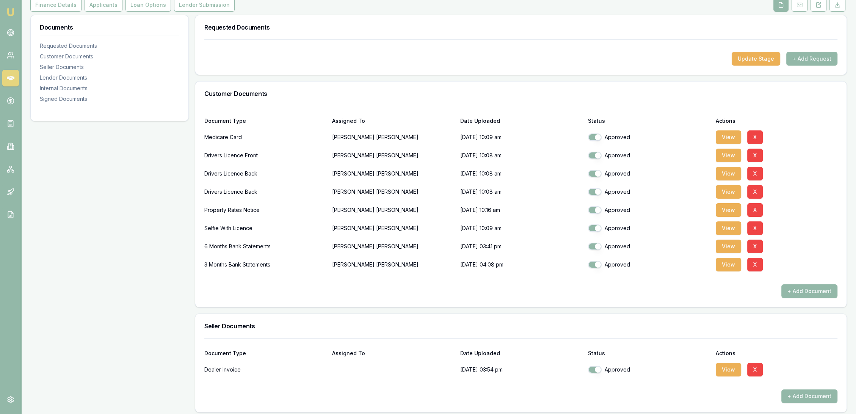
scroll to position [0, 0]
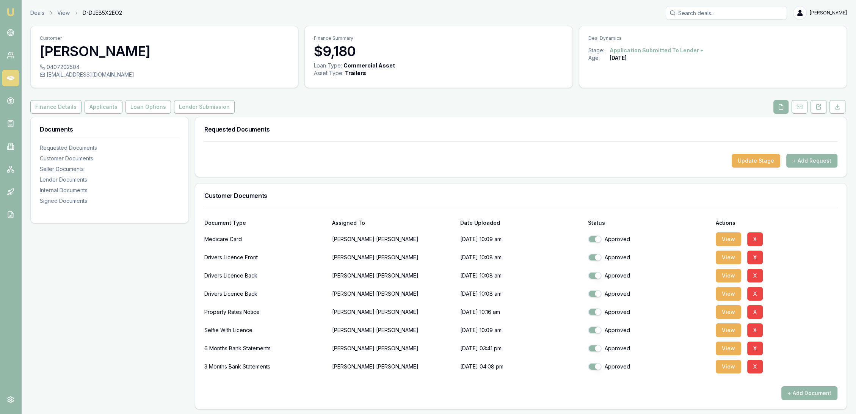
click at [9, 11] on img at bounding box center [10, 12] width 9 height 9
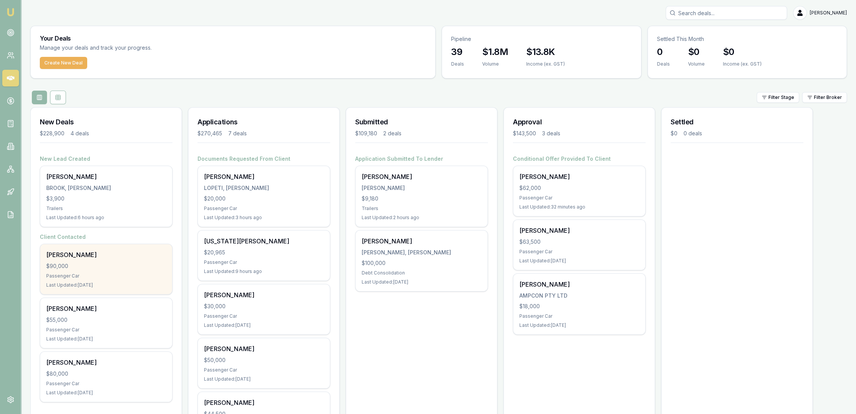
click at [103, 269] on div "$90,000" at bounding box center [106, 266] width 120 height 8
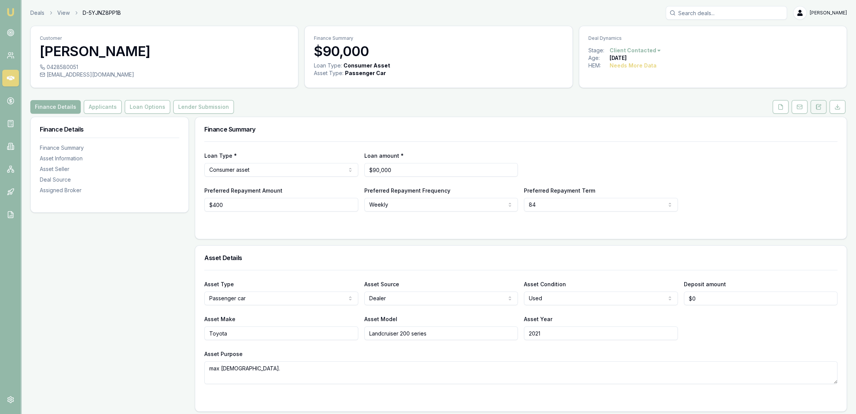
click at [818, 105] on icon at bounding box center [818, 107] width 6 height 6
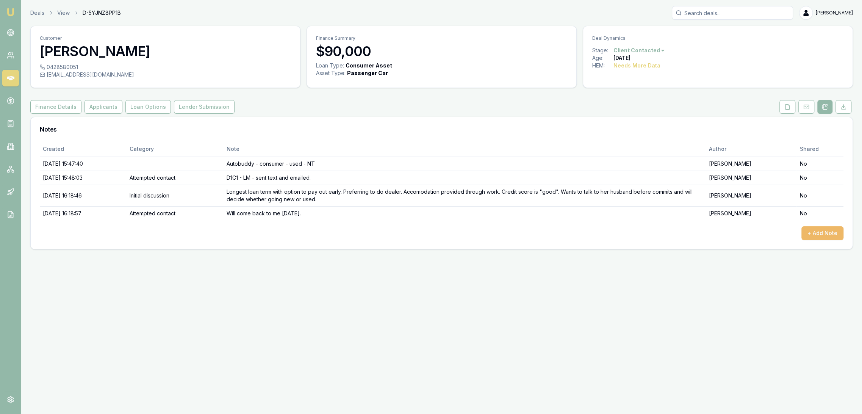
click at [805, 232] on button "+ Add Note" at bounding box center [823, 233] width 42 height 14
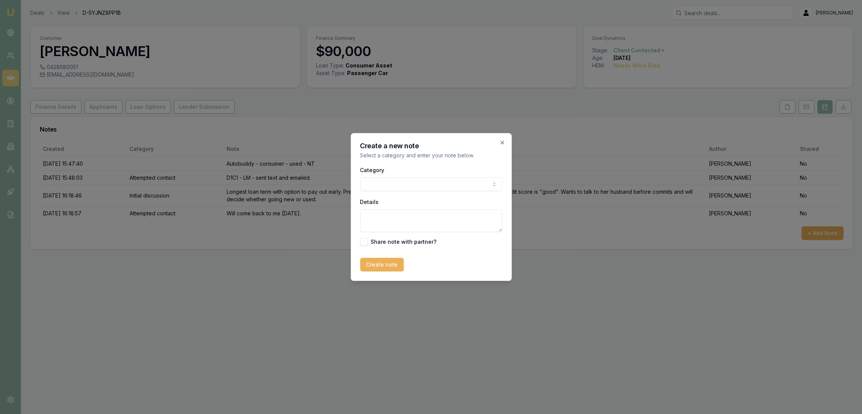
click at [407, 185] on body "Emu Broker Deals View D-5YJNZ8PP1B [PERSON_NAME] Toggle Menu Customer [PERSON_N…" at bounding box center [431, 207] width 862 height 414
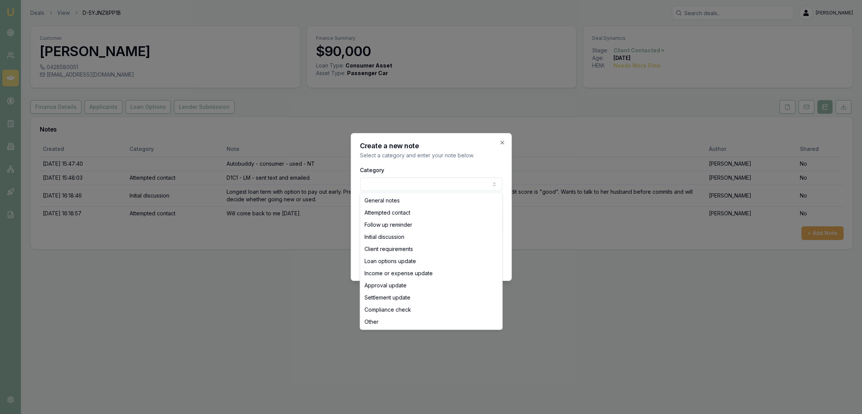
select select "ATTEMPTED_CONTACT"
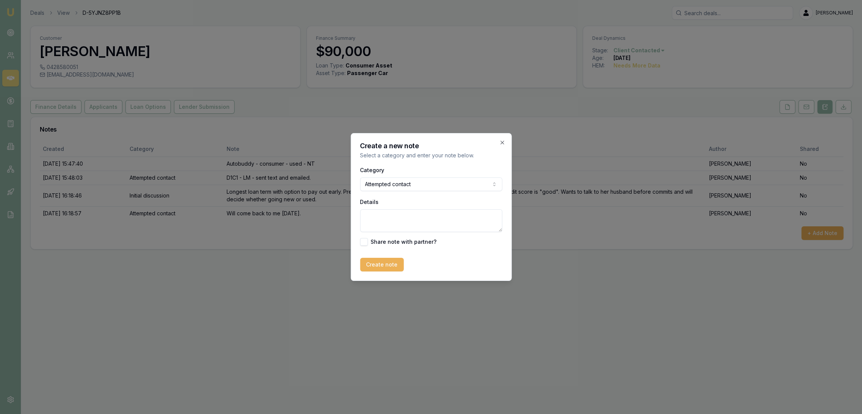
click at [396, 218] on textarea "Details" at bounding box center [431, 220] width 142 height 23
type textarea "FU - no message can be left - texted."
drag, startPoint x: 387, startPoint y: 261, endPoint x: 377, endPoint y: 262, distance: 10.7
click at [387, 261] on button "Create note" at bounding box center [382, 265] width 44 height 14
